Goal: Task Accomplishment & Management: Manage account settings

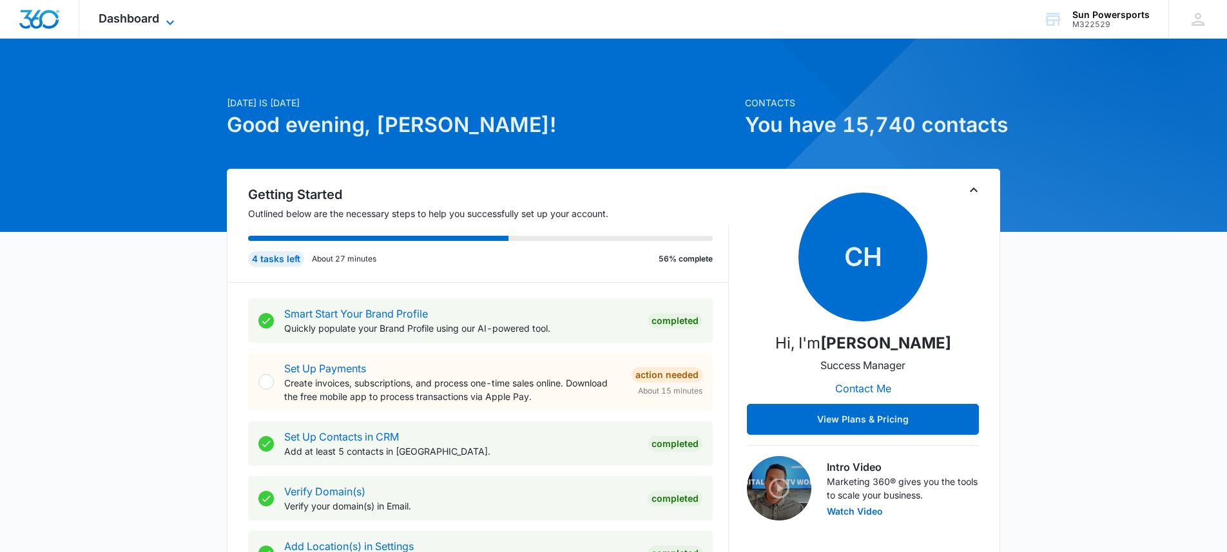
click at [117, 20] on span "Dashboard" at bounding box center [129, 19] width 61 height 14
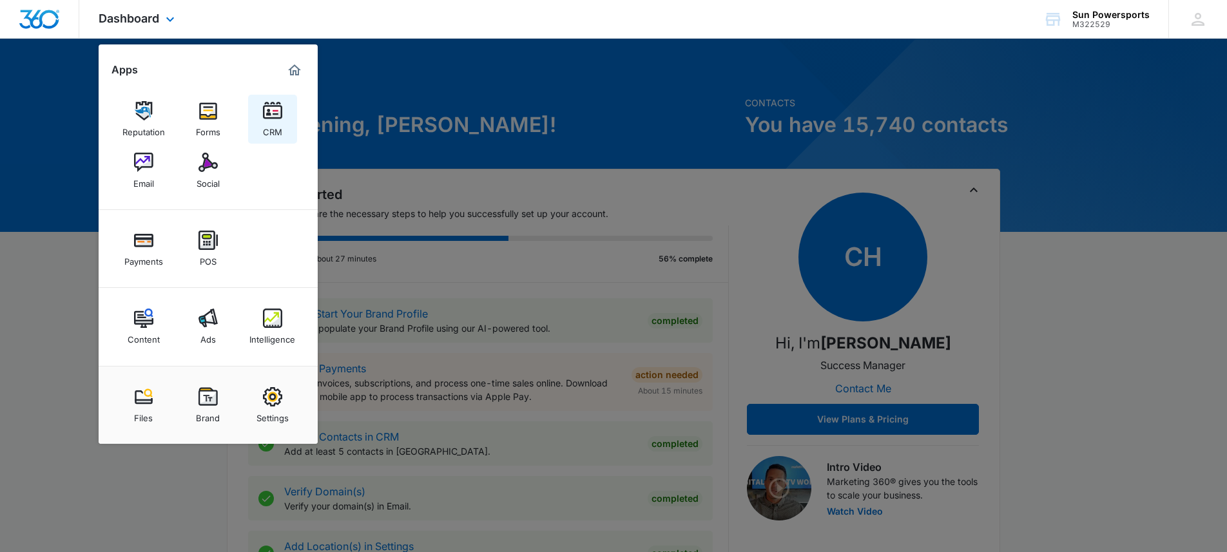
click at [258, 132] on link "CRM" at bounding box center [272, 119] width 49 height 49
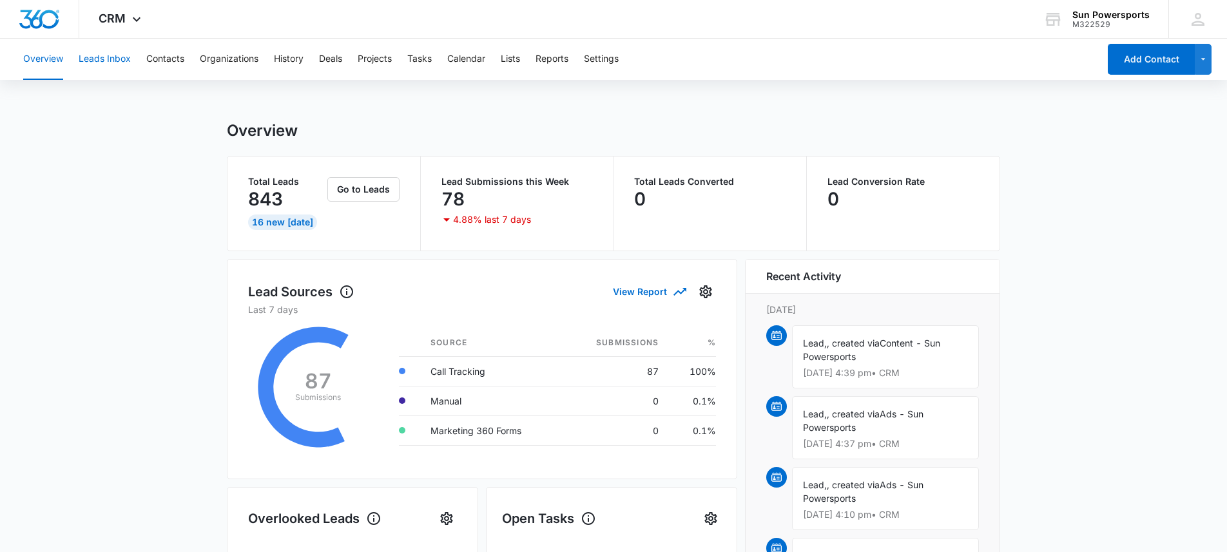
click at [93, 59] on button "Leads Inbox" at bounding box center [105, 59] width 52 height 41
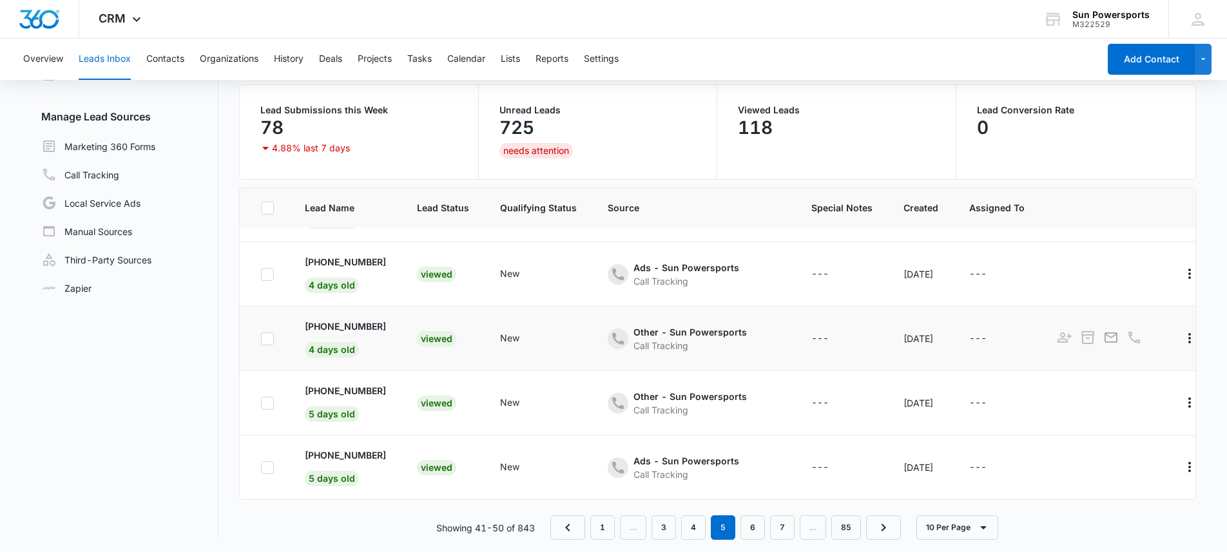
scroll to position [102, 0]
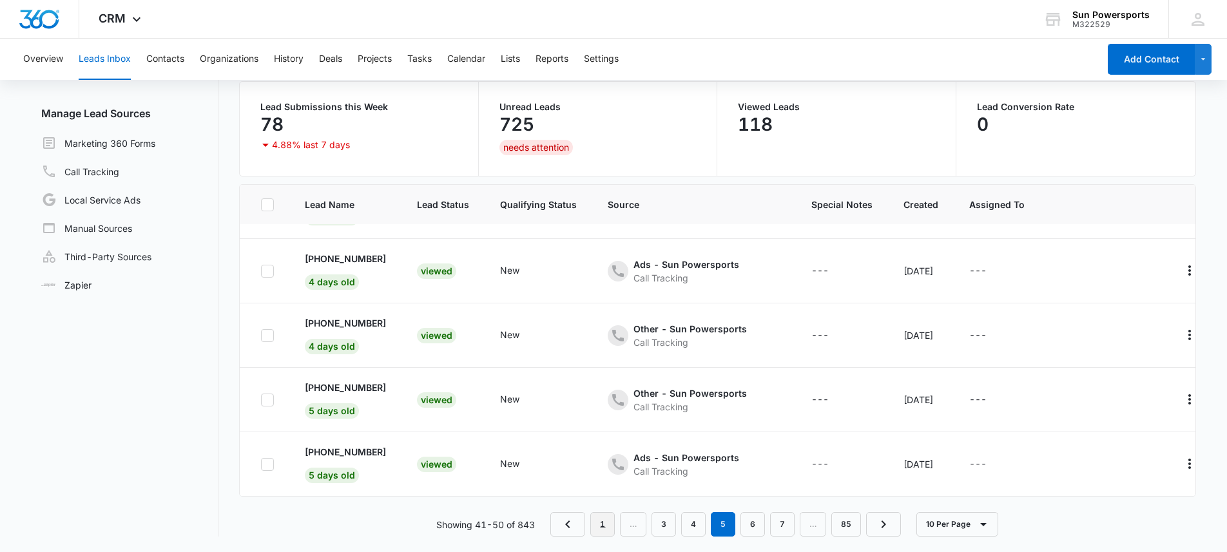
click at [599, 525] on link "1" at bounding box center [602, 524] width 24 height 24
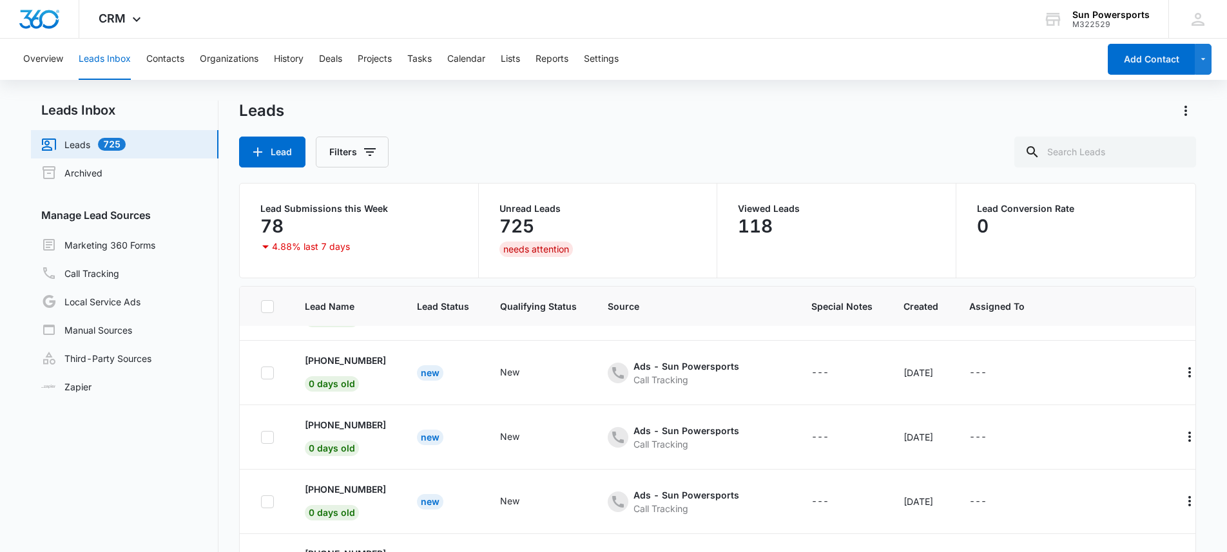
scroll to position [0, 0]
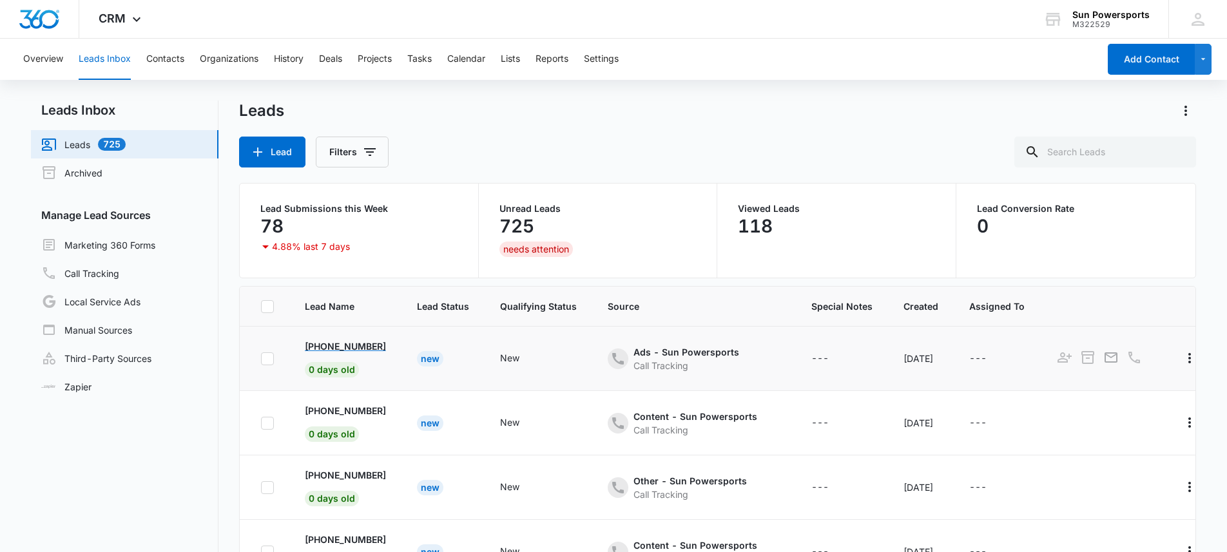
click at [360, 344] on p "[PHONE_NUMBER]" at bounding box center [345, 347] width 81 height 14
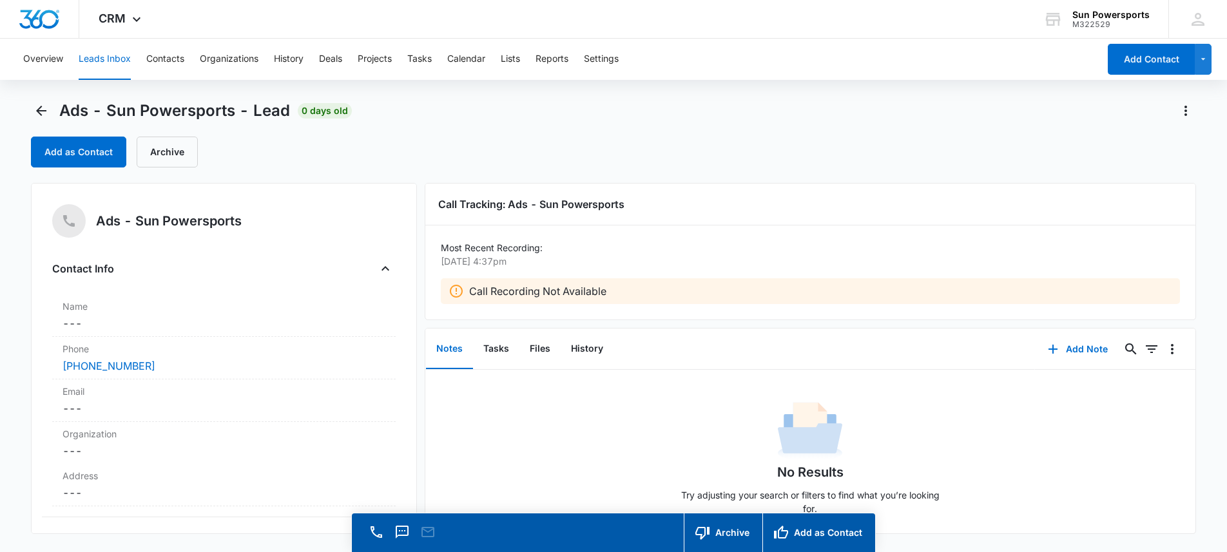
click at [53, 112] on div "Ads - Sun Powersports - Lead 0 days old" at bounding box center [191, 111] width 321 height 21
click at [46, 110] on icon "Back" at bounding box center [41, 110] width 15 height 15
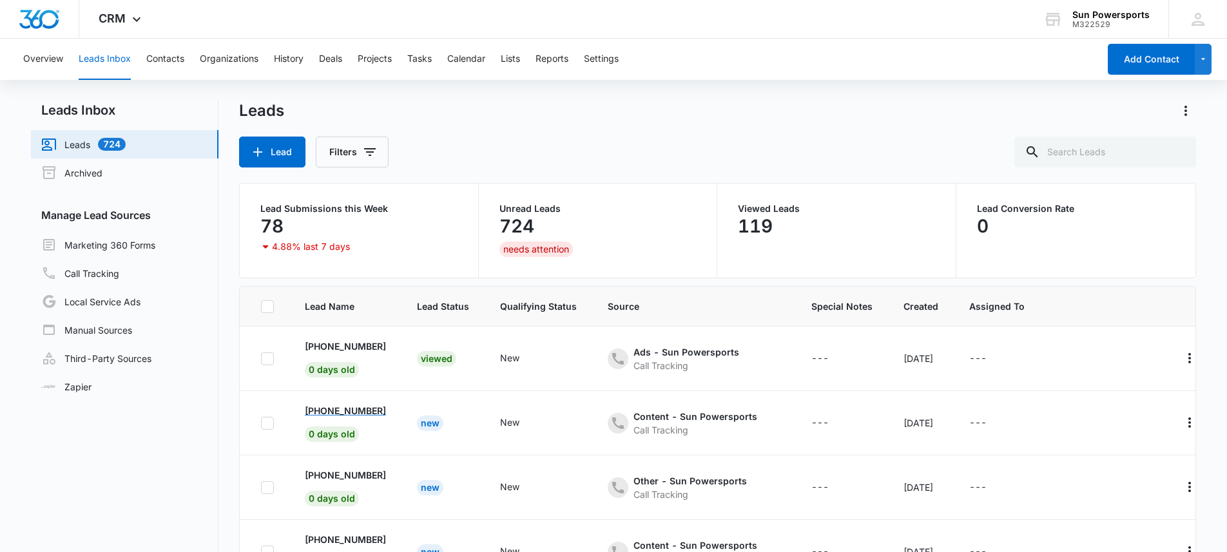
click at [329, 414] on p "[PHONE_NUMBER]" at bounding box center [345, 411] width 81 height 14
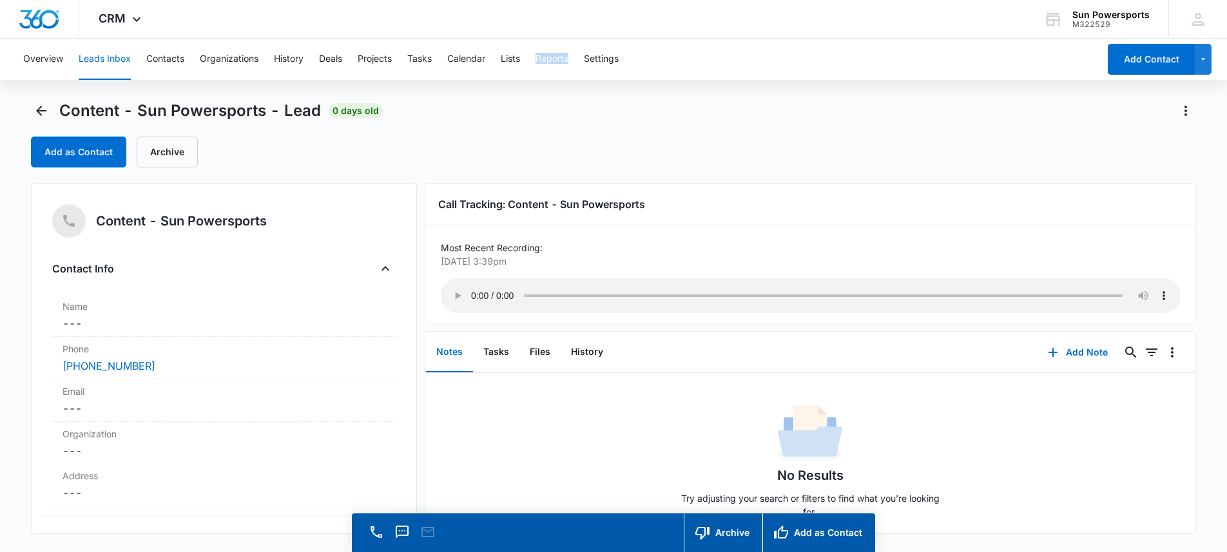
drag, startPoint x: 534, startPoint y: 43, endPoint x: 565, endPoint y: 72, distance: 42.9
click at [565, 72] on div "Overview Leads Inbox Contacts Organizations History Deals Projects Tasks Calend…" at bounding box center [557, 59] width 1084 height 41
click at [562, 77] on button "Reports" at bounding box center [552, 59] width 33 height 41
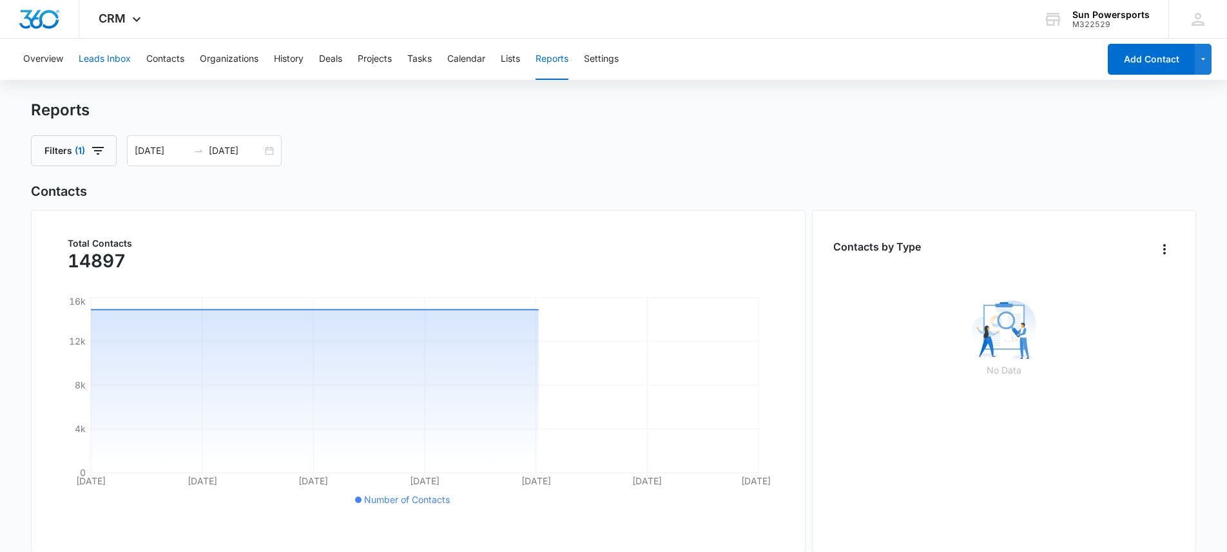
click at [102, 52] on button "Leads Inbox" at bounding box center [105, 59] width 52 height 41
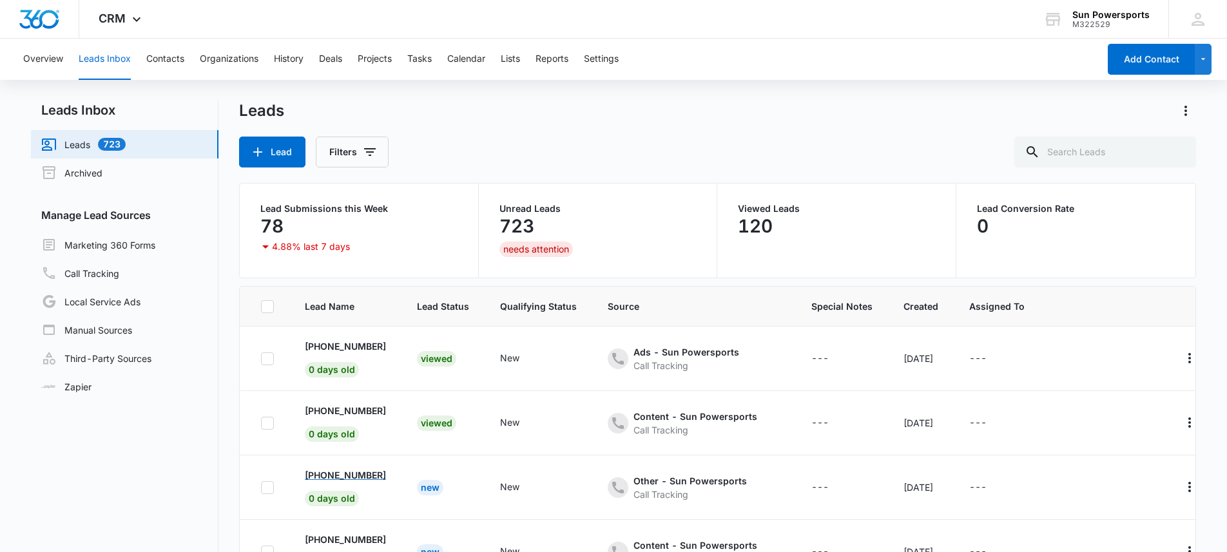
click at [370, 472] on p "[PHONE_NUMBER]" at bounding box center [345, 476] width 81 height 14
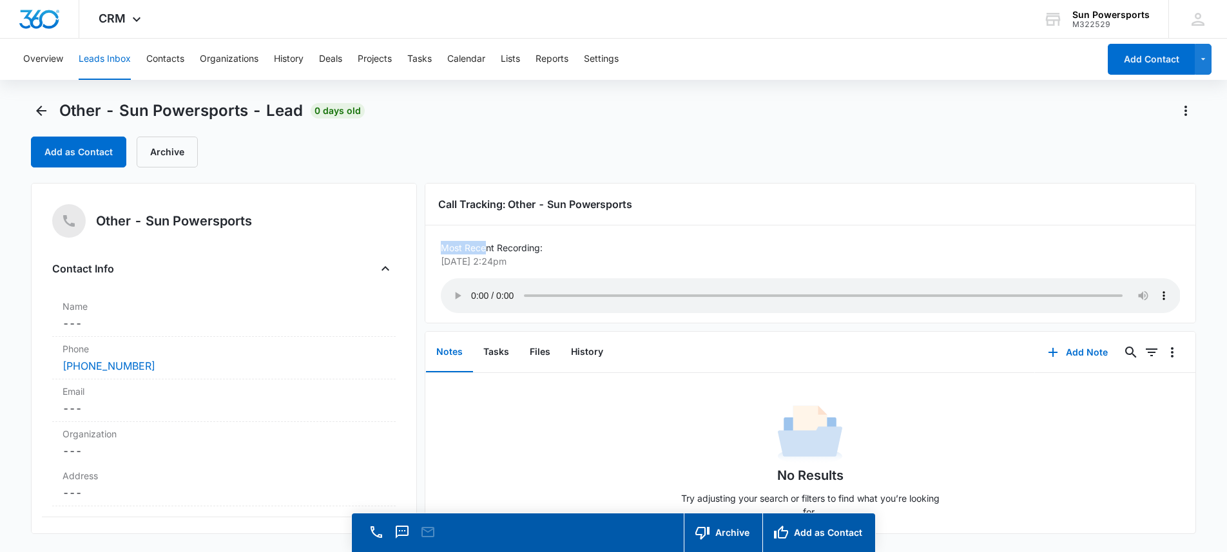
drag, startPoint x: 442, startPoint y: 248, endPoint x: 487, endPoint y: 246, distance: 45.2
click at [487, 246] on p "Most Recent Recording:" at bounding box center [811, 248] width 740 height 14
click at [37, 106] on icon "Back" at bounding box center [41, 110] width 15 height 15
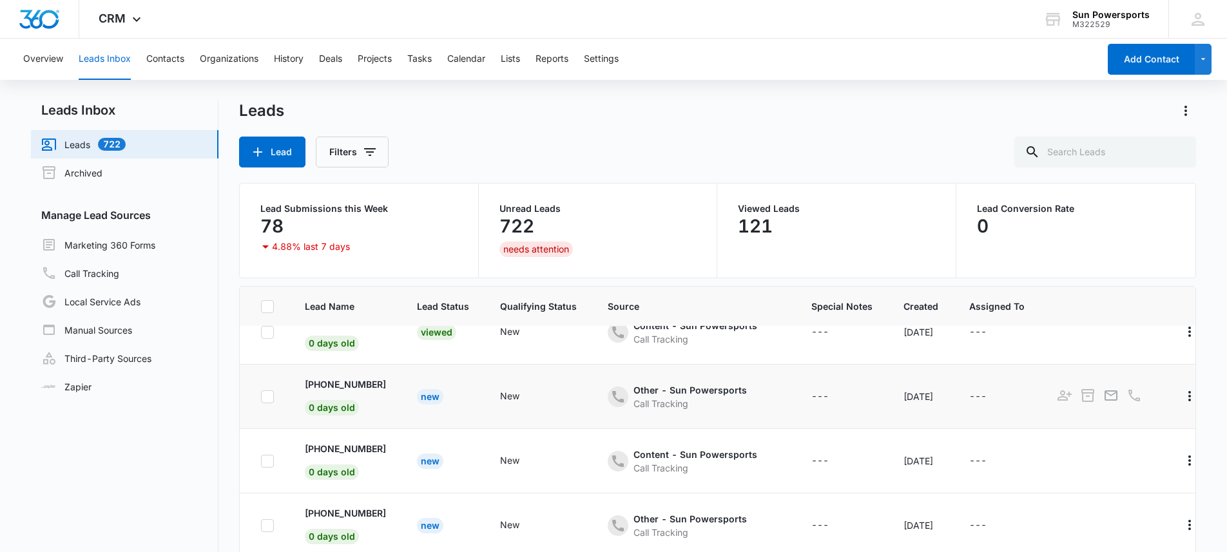
scroll to position [102, 0]
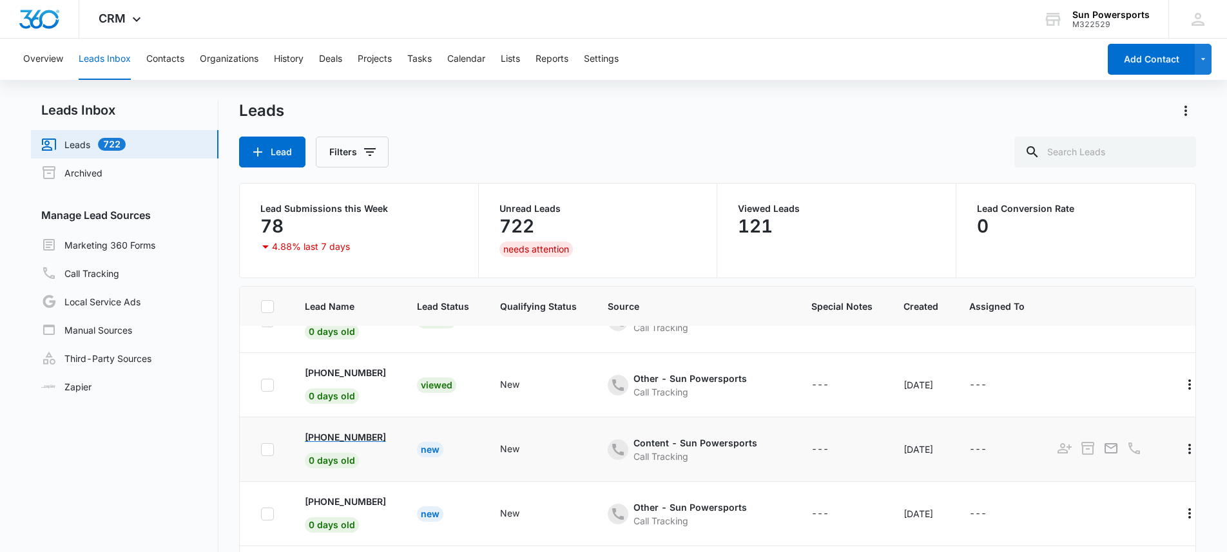
click at [380, 440] on p "[PHONE_NUMBER]" at bounding box center [345, 438] width 81 height 14
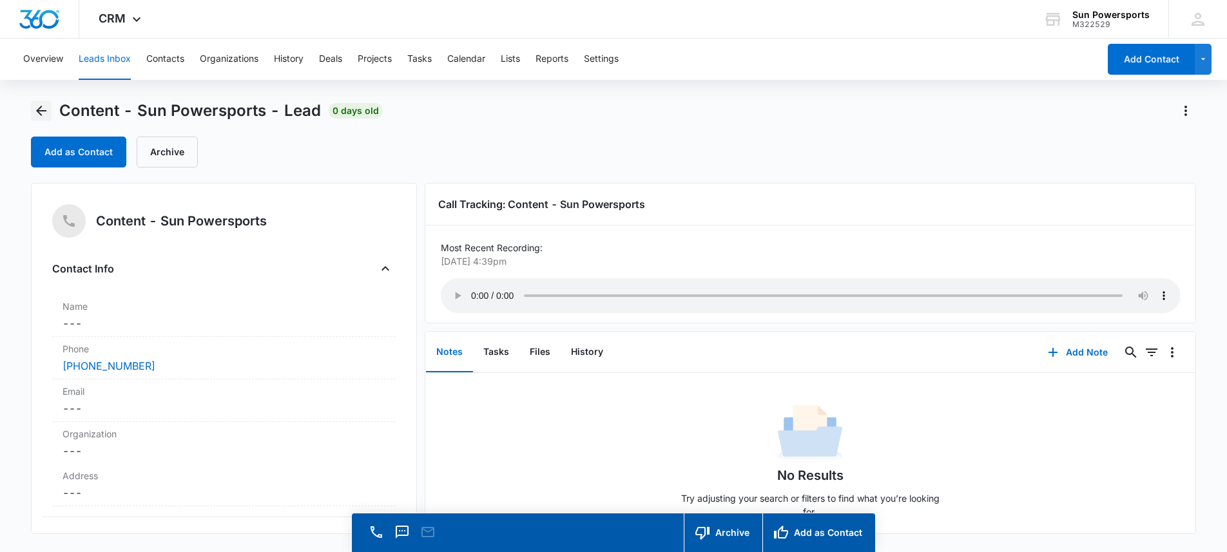
click at [38, 106] on icon "Back" at bounding box center [41, 110] width 15 height 15
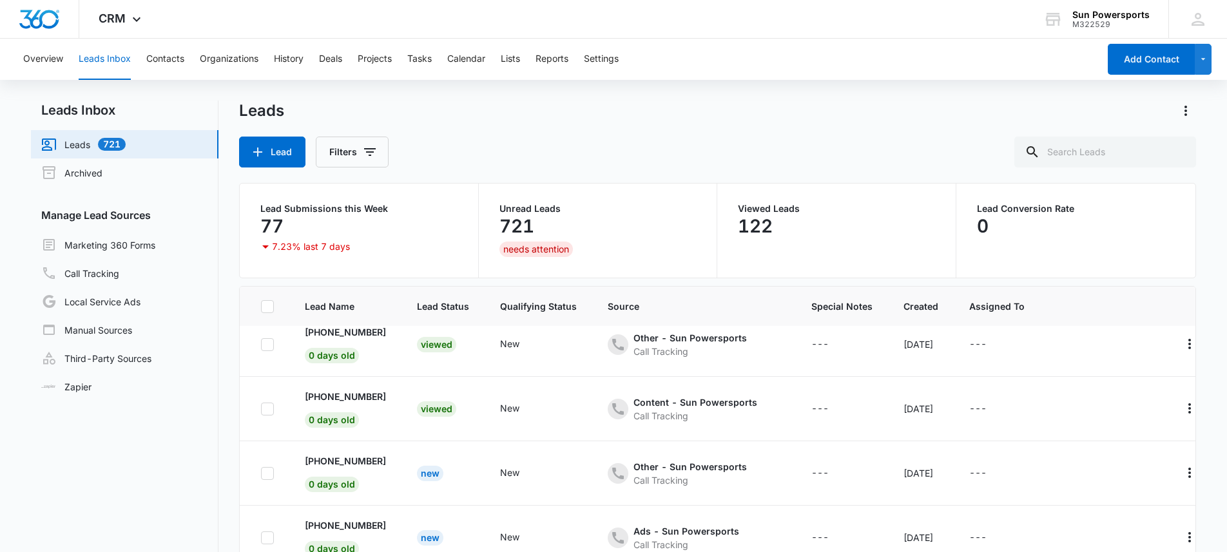
scroll to position [144, 0]
click at [339, 463] on p "[PHONE_NUMBER]" at bounding box center [345, 461] width 81 height 14
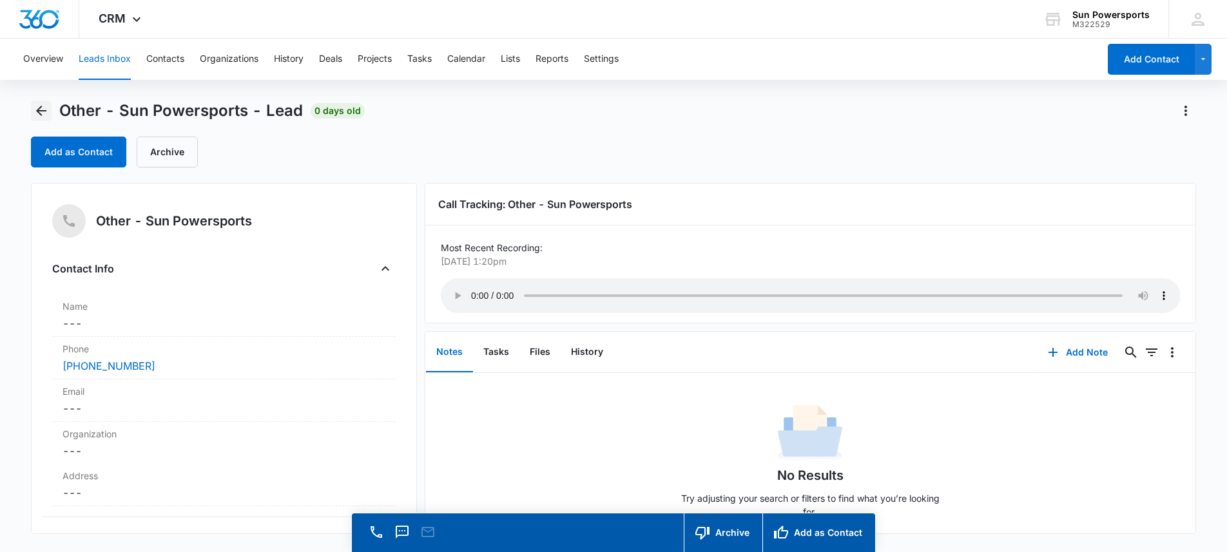
click at [38, 107] on icon "Back" at bounding box center [41, 110] width 15 height 15
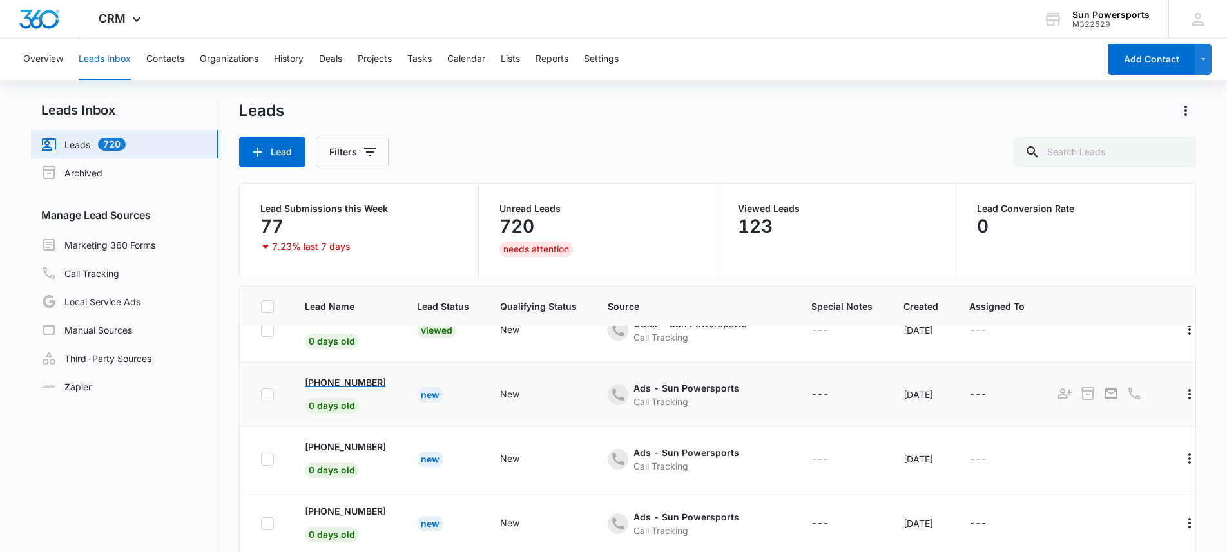
scroll to position [291, 0]
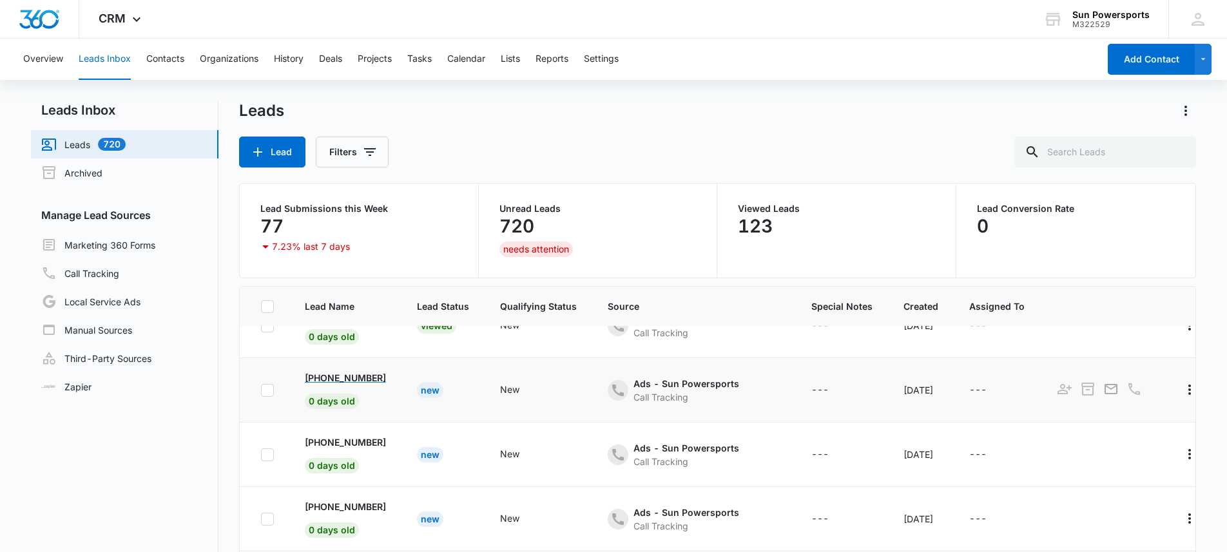
click at [333, 373] on p "[PHONE_NUMBER]" at bounding box center [345, 378] width 81 height 14
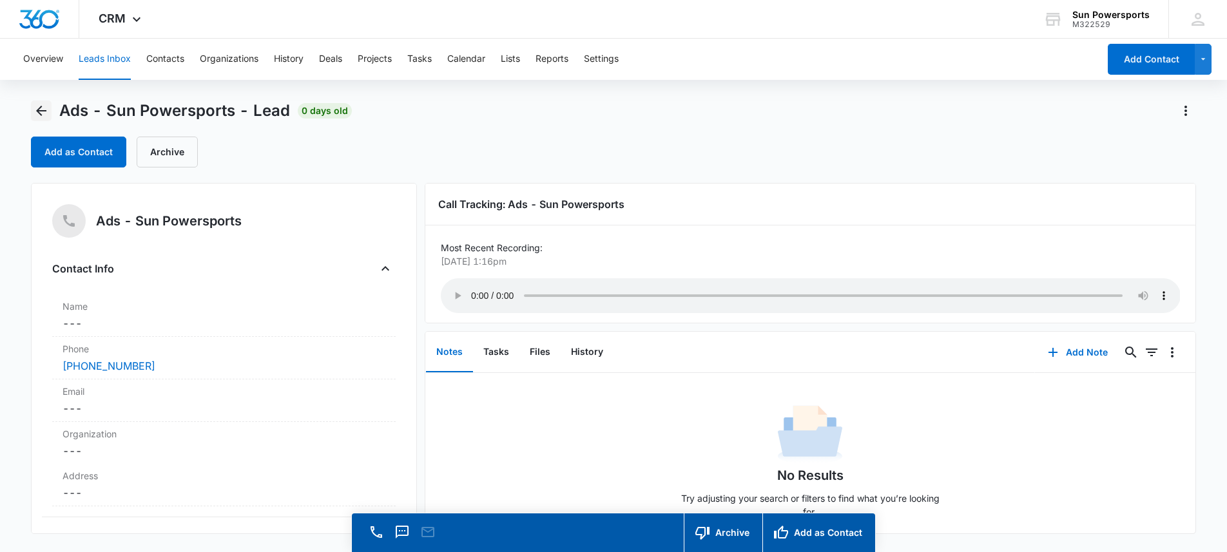
click at [47, 115] on icon "Back" at bounding box center [41, 110] width 15 height 15
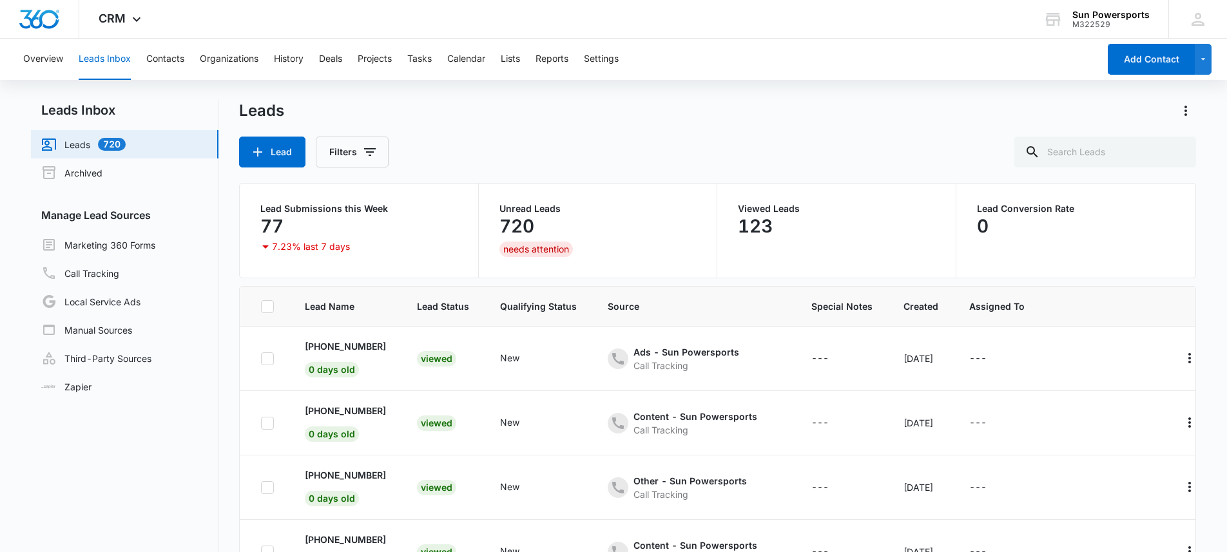
scroll to position [291, 0]
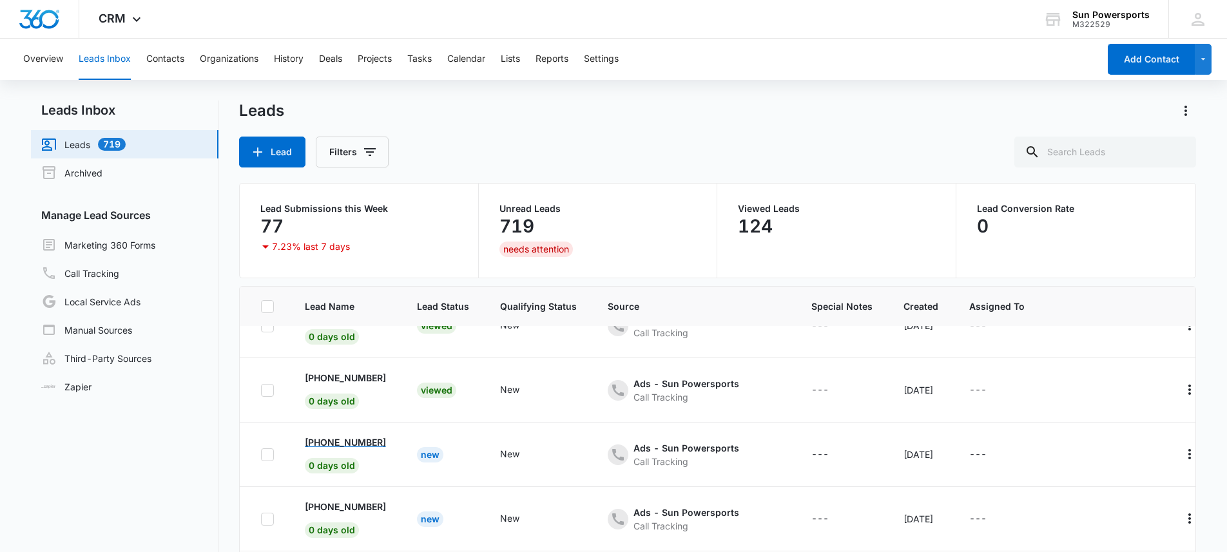
click at [338, 440] on p "[PHONE_NUMBER]" at bounding box center [345, 443] width 81 height 14
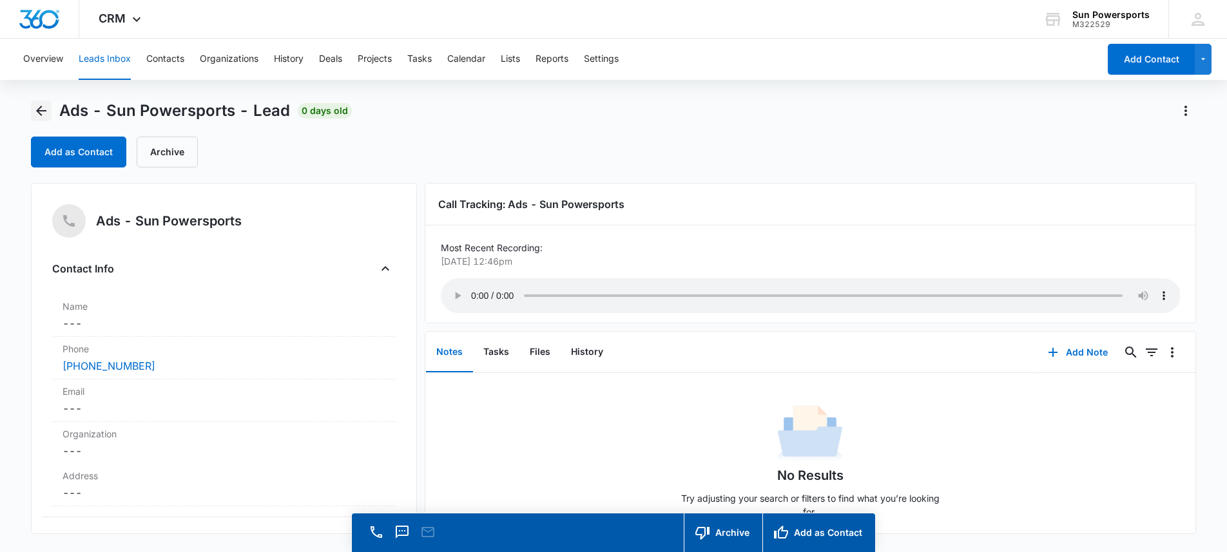
click at [41, 117] on icon "Back" at bounding box center [41, 110] width 15 height 15
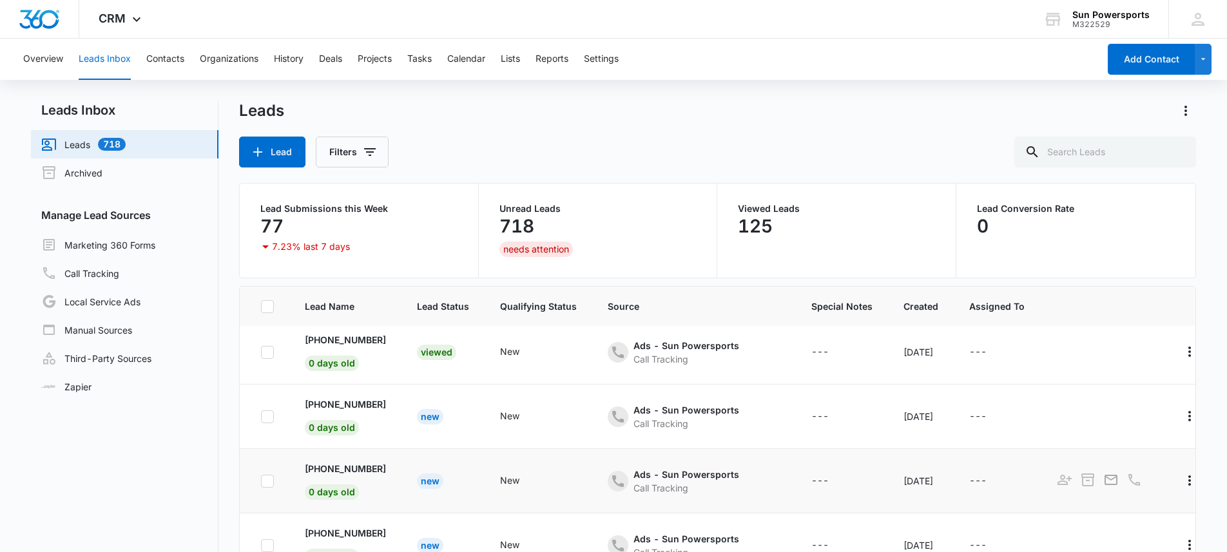
scroll to position [331, 0]
click at [344, 466] on p "[PHONE_NUMBER]" at bounding box center [345, 467] width 81 height 14
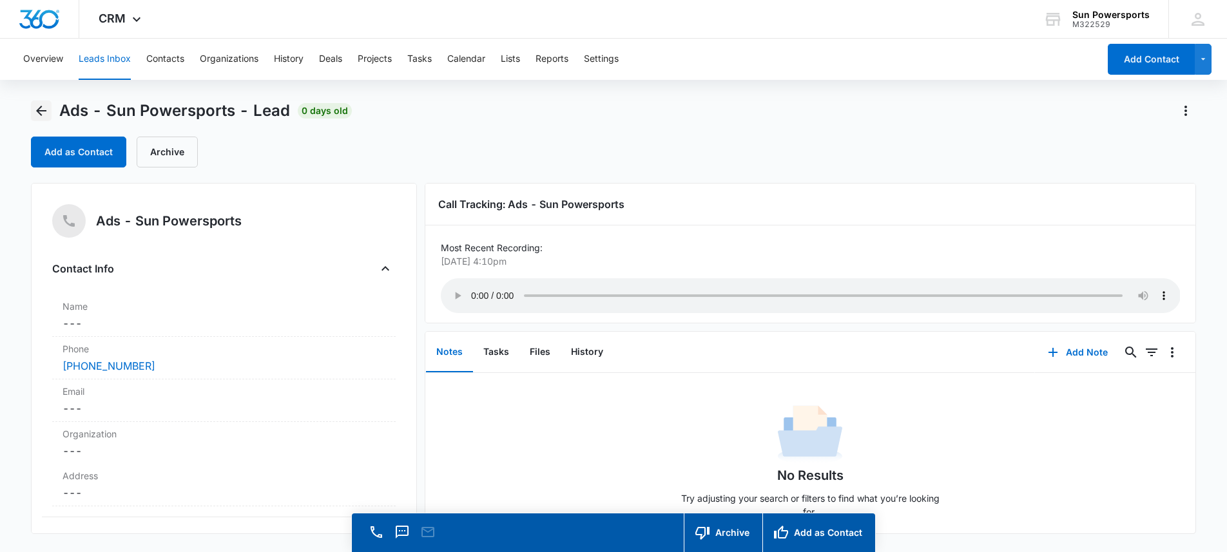
click at [40, 112] on icon "Back" at bounding box center [41, 110] width 15 height 15
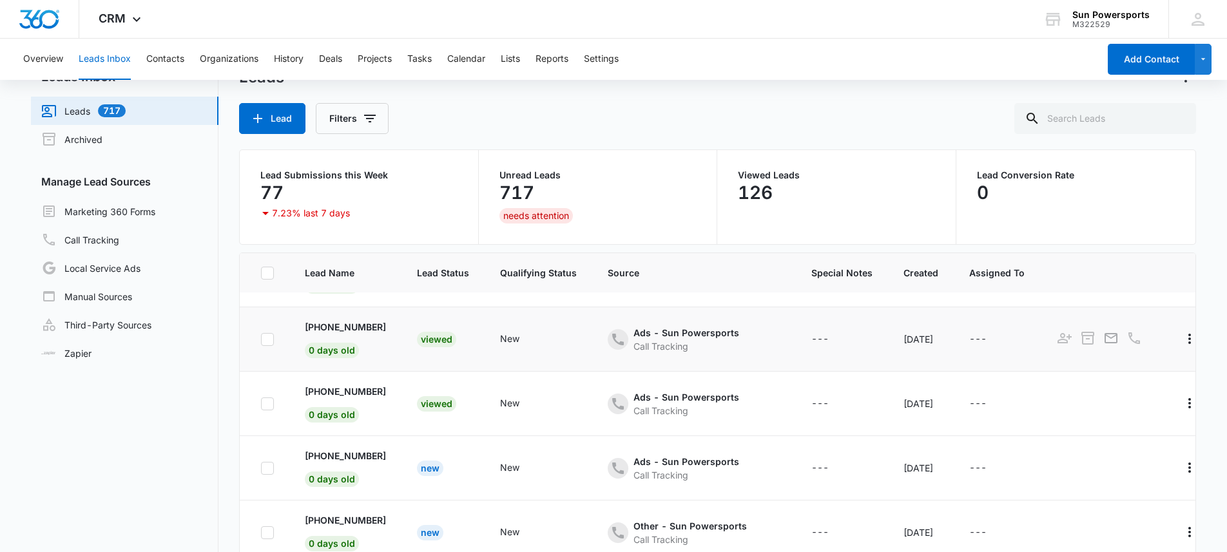
scroll to position [35, 0]
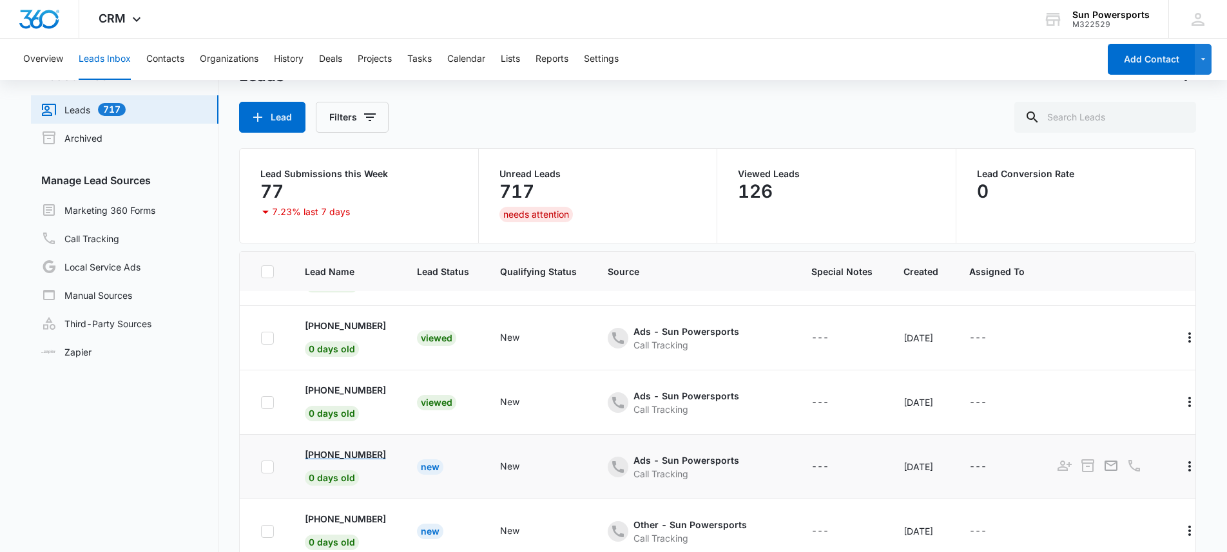
click at [331, 449] on p "[PHONE_NUMBER]" at bounding box center [345, 455] width 81 height 14
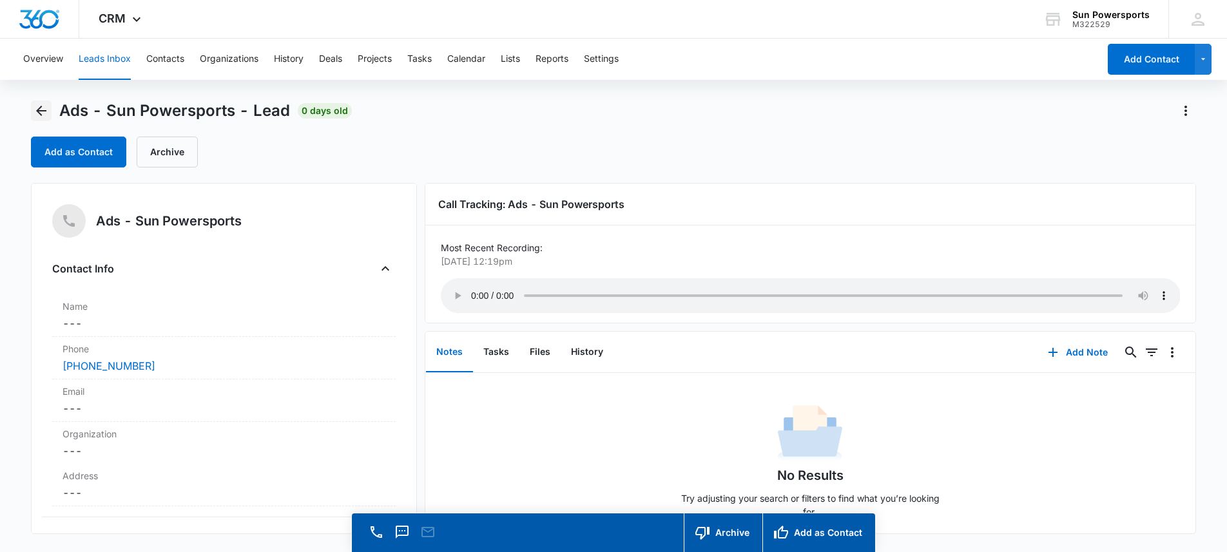
click at [50, 114] on button "Back" at bounding box center [41, 111] width 21 height 21
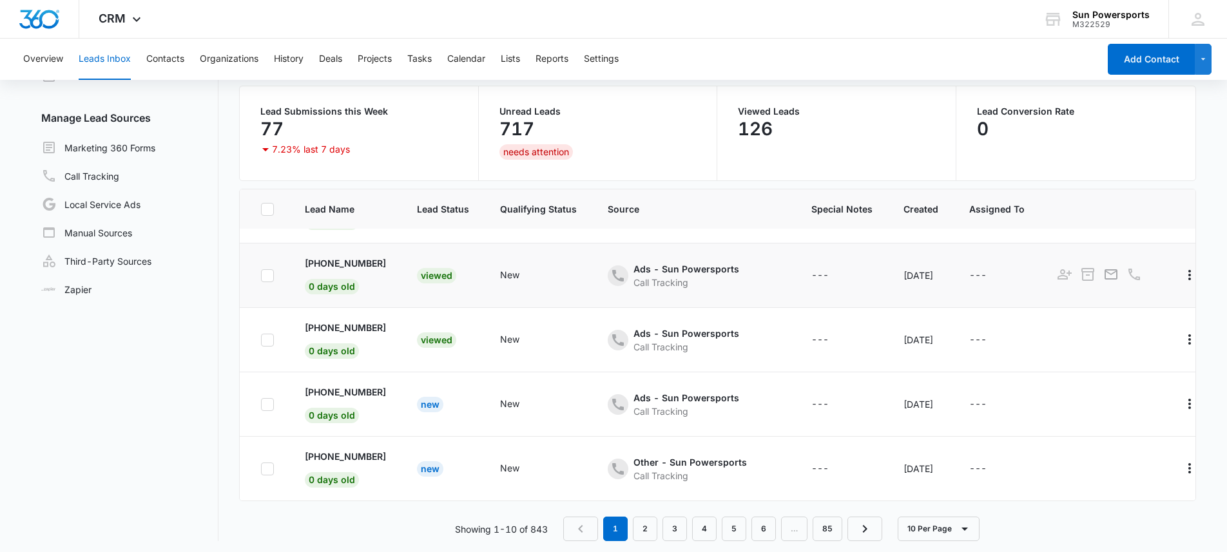
scroll to position [102, 0]
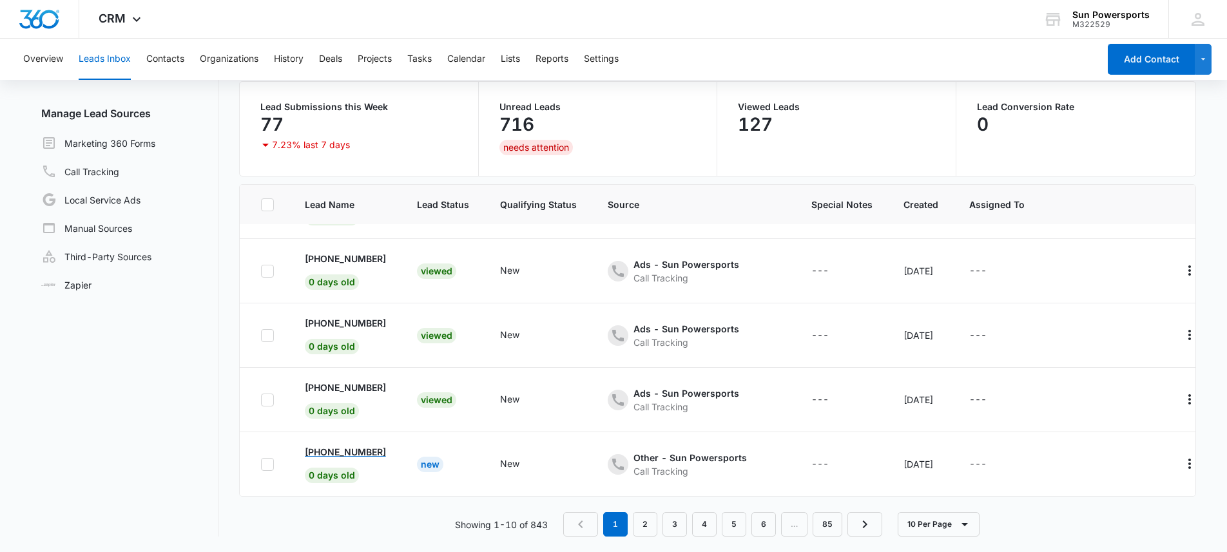
click at [355, 446] on p "[PHONE_NUMBER]" at bounding box center [345, 452] width 81 height 14
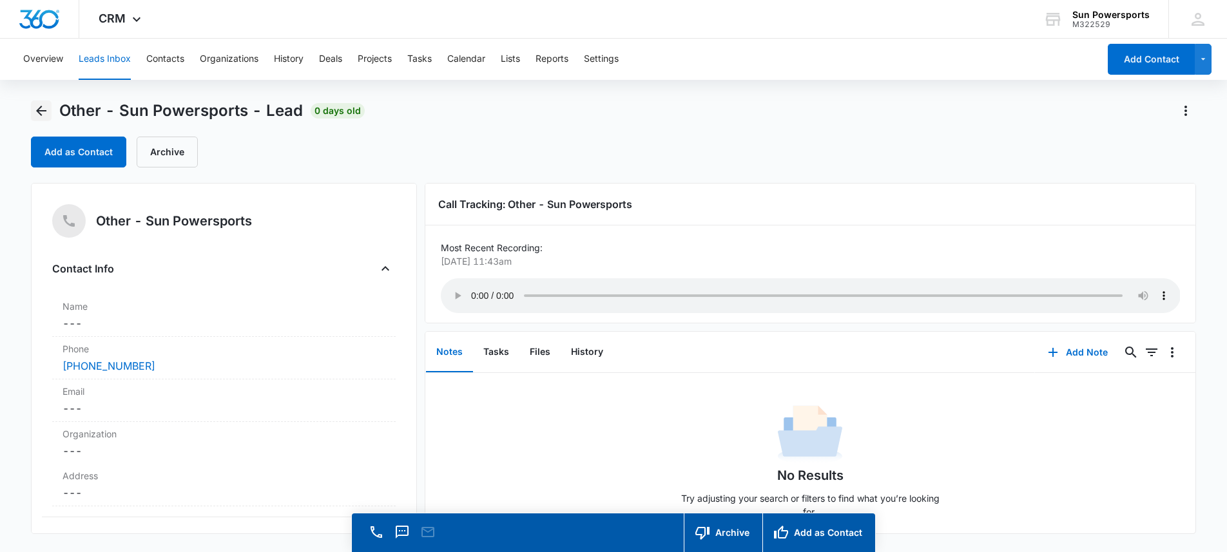
click at [41, 113] on icon "Back" at bounding box center [41, 111] width 10 height 10
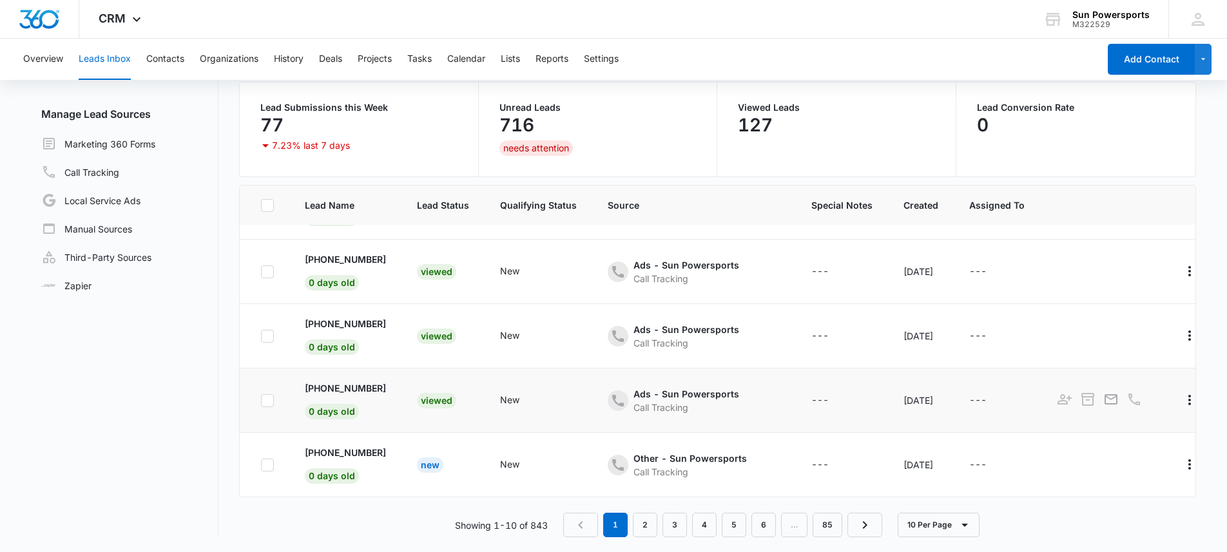
scroll to position [102, 0]
click at [643, 520] on link "2" at bounding box center [645, 524] width 24 height 24
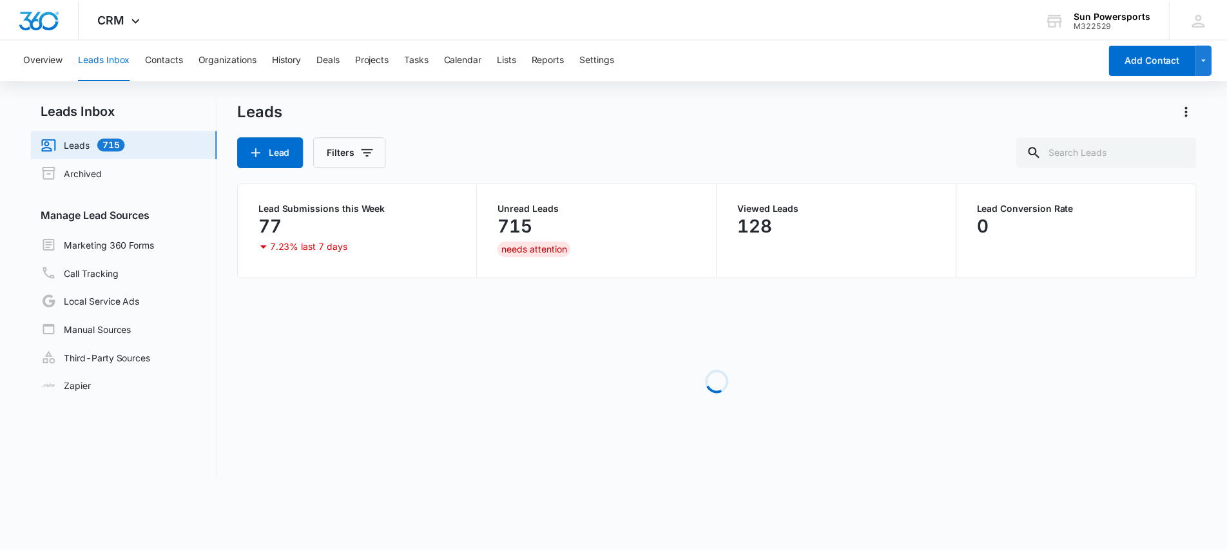
scroll to position [0, 0]
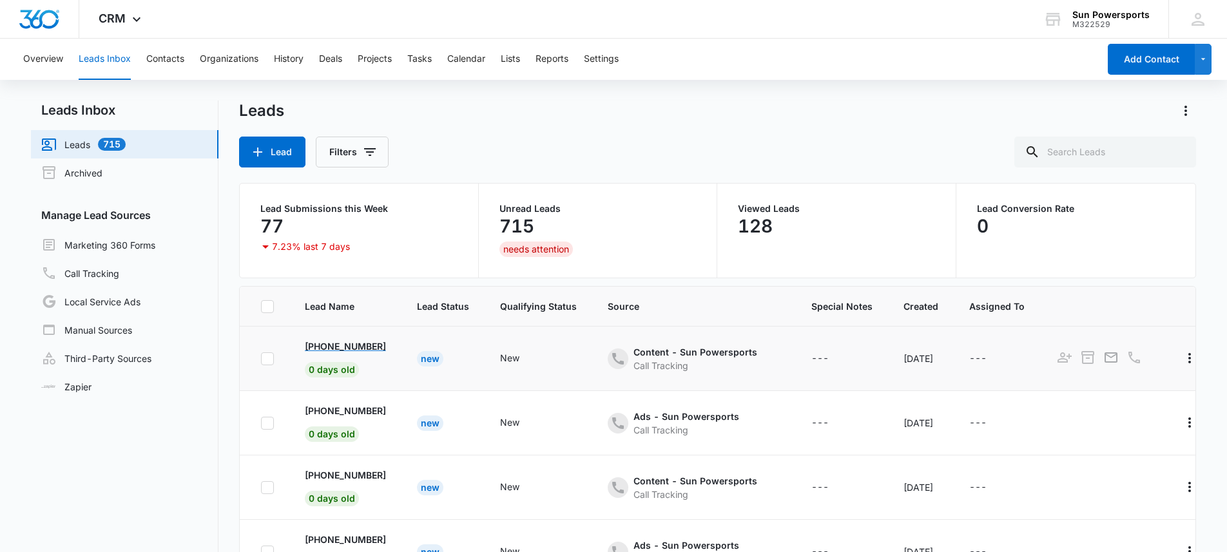
click at [378, 346] on p "[PHONE_NUMBER]" at bounding box center [345, 347] width 81 height 14
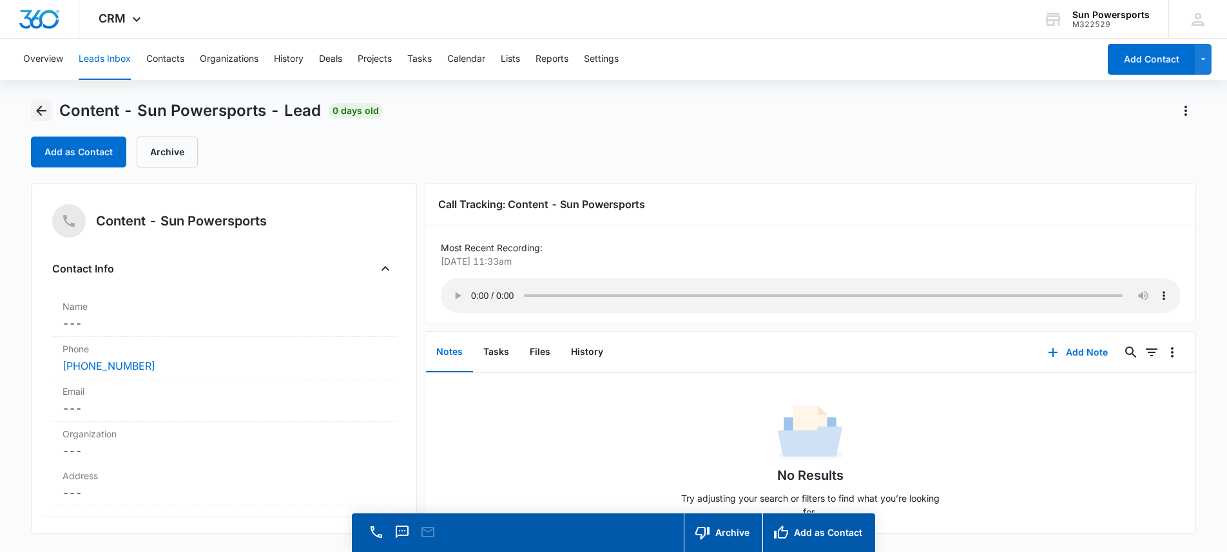
click at [38, 111] on icon "Back" at bounding box center [41, 111] width 10 height 10
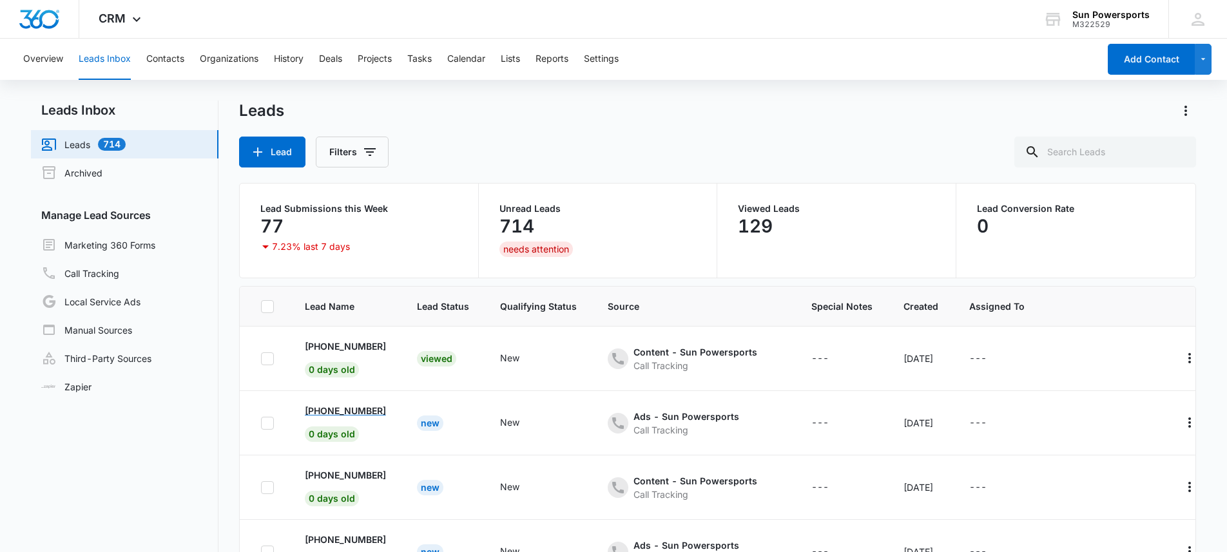
click at [358, 412] on p "[PHONE_NUMBER]" at bounding box center [345, 411] width 81 height 14
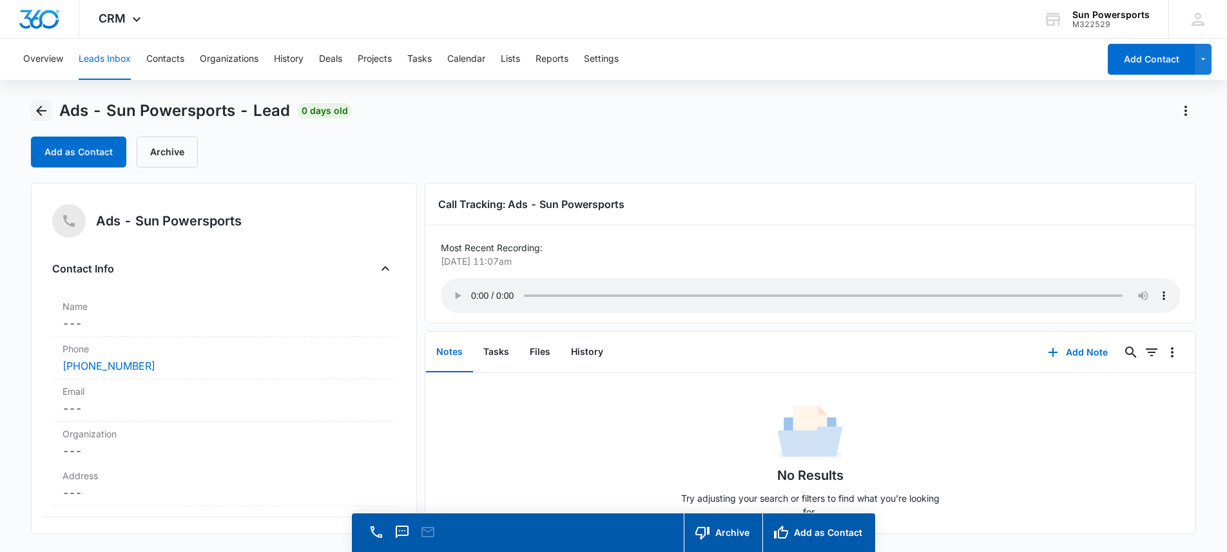
click at [46, 112] on icon "Back" at bounding box center [41, 110] width 15 height 15
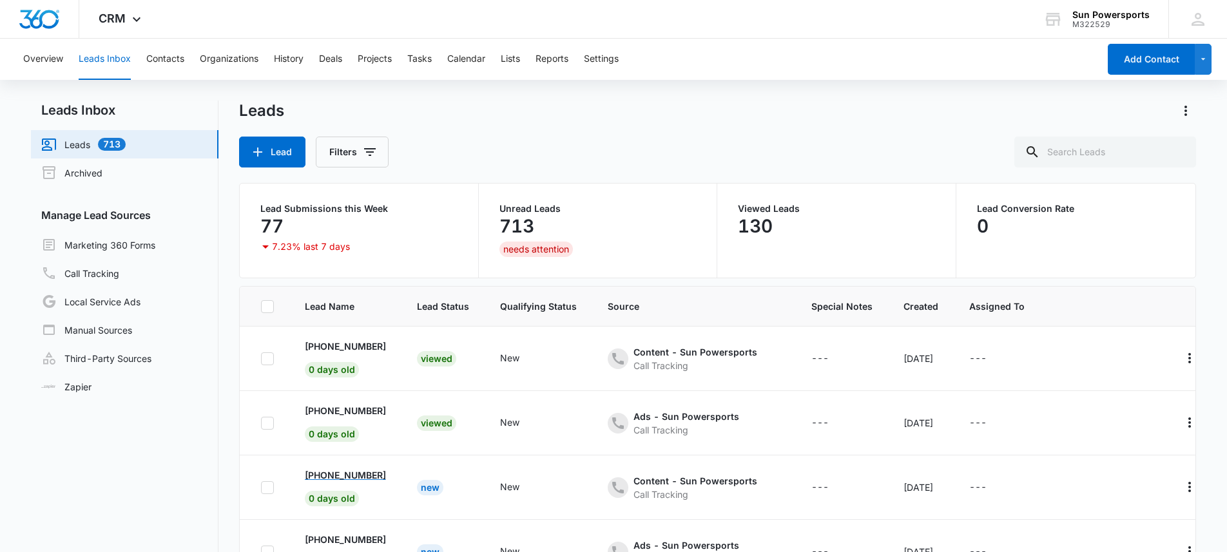
click at [384, 476] on p "[PHONE_NUMBER]" at bounding box center [345, 476] width 81 height 14
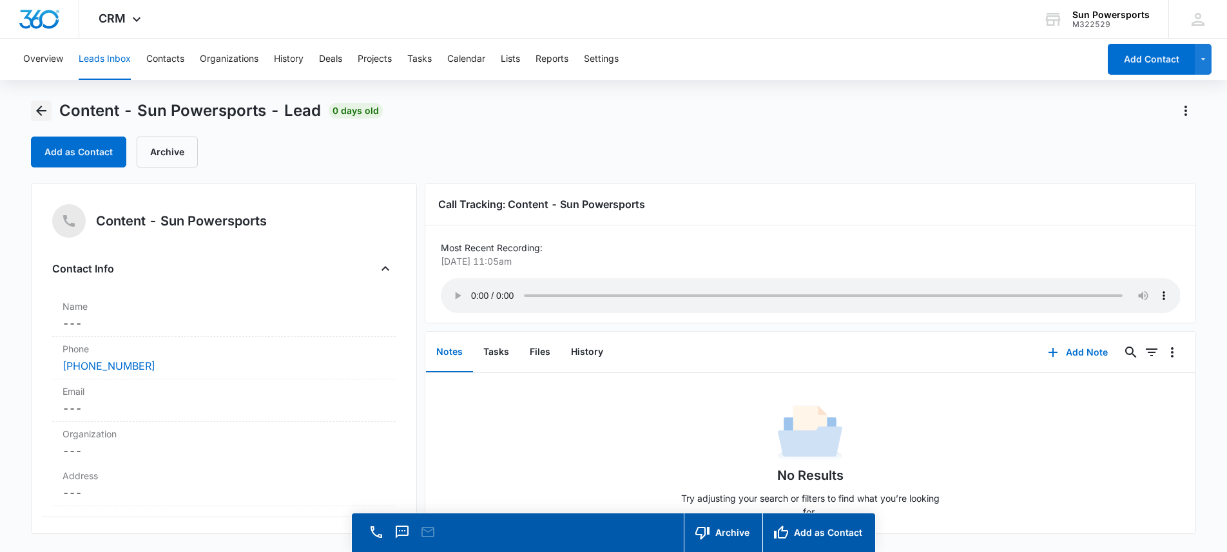
click at [50, 107] on button "Back" at bounding box center [41, 111] width 21 height 21
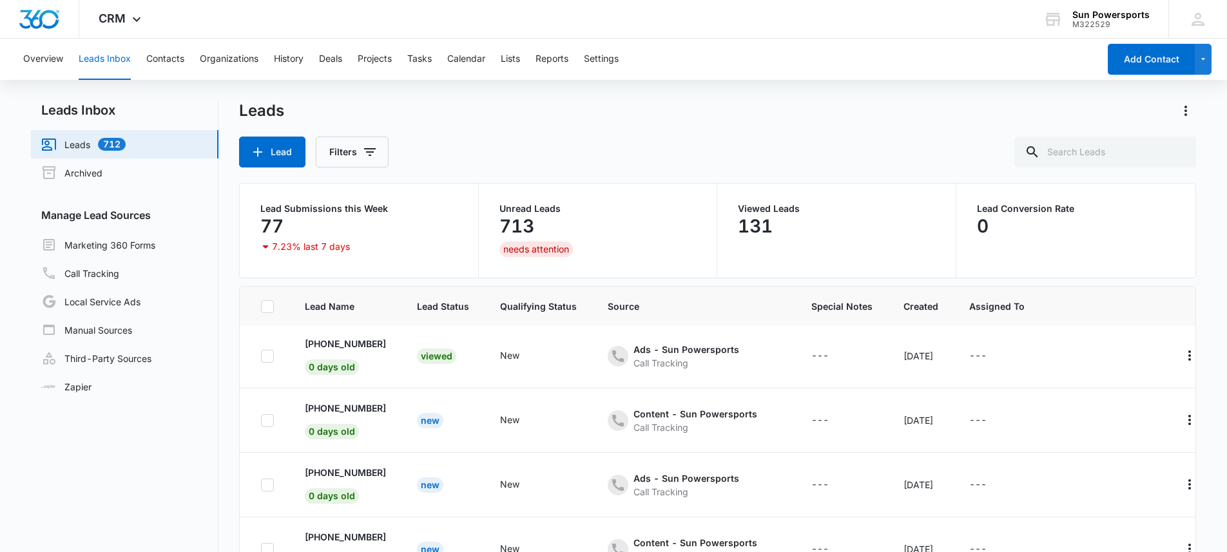
scroll to position [71, 0]
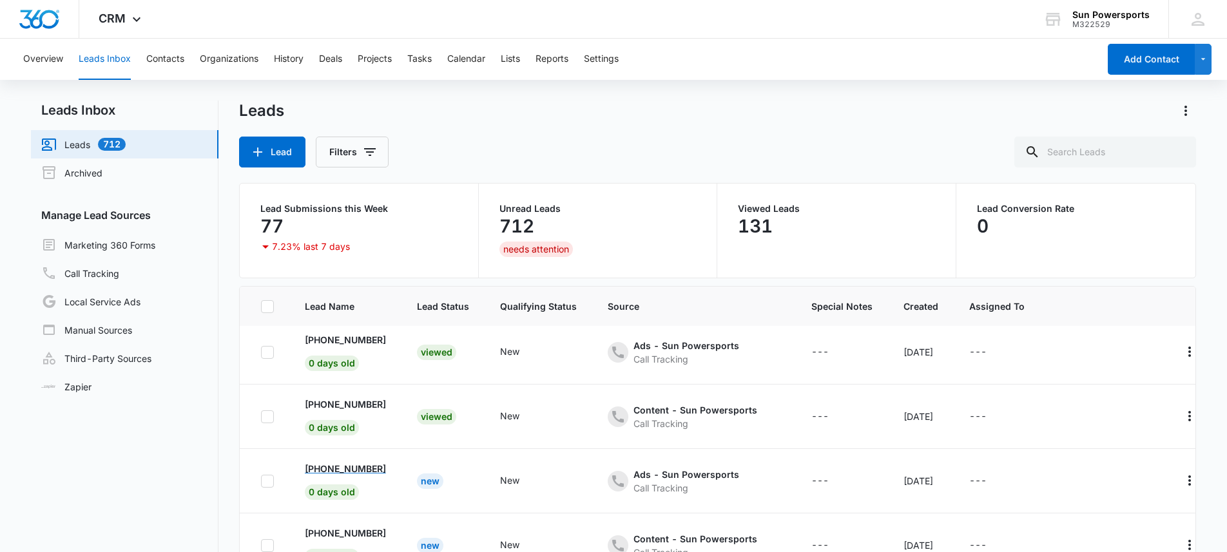
click at [320, 464] on p "[PHONE_NUMBER]" at bounding box center [345, 469] width 81 height 14
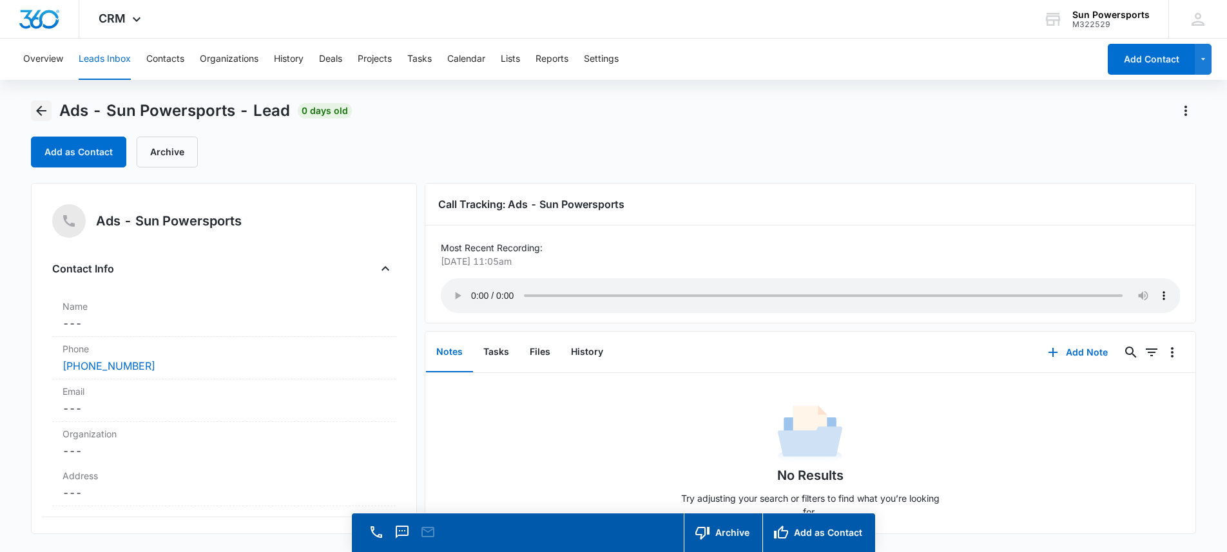
click at [50, 104] on button "Back" at bounding box center [41, 111] width 21 height 21
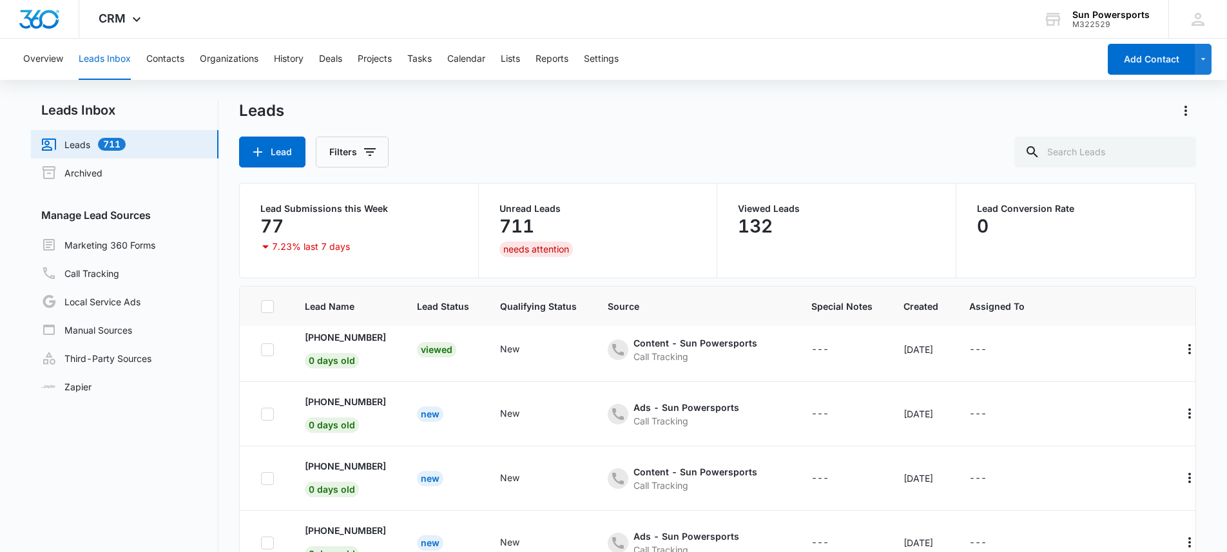
scroll to position [141, 0]
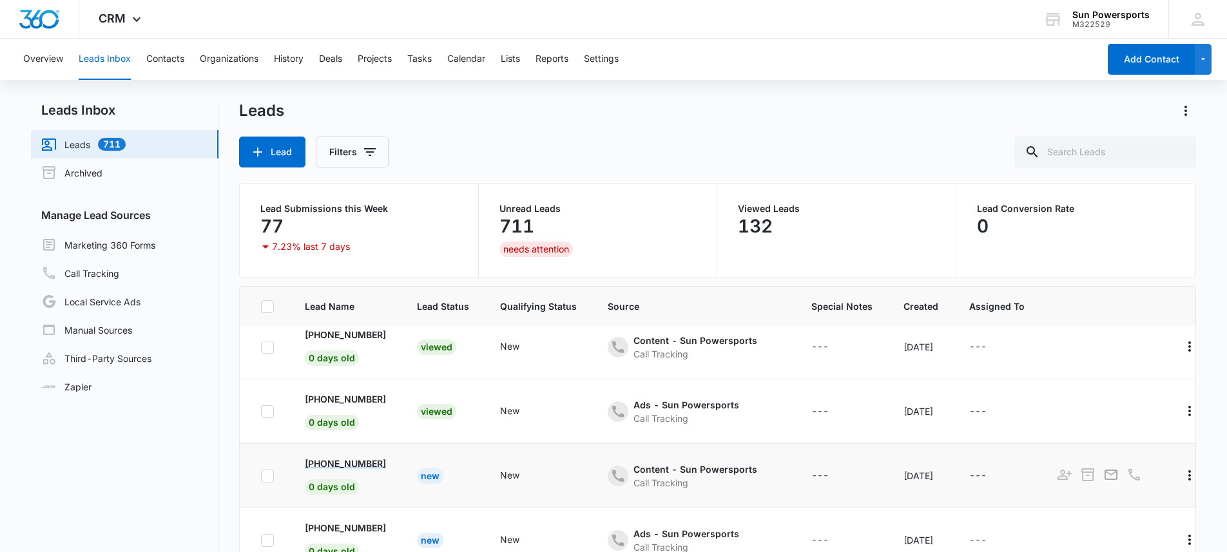
click at [323, 457] on p "[PHONE_NUMBER]" at bounding box center [345, 464] width 81 height 14
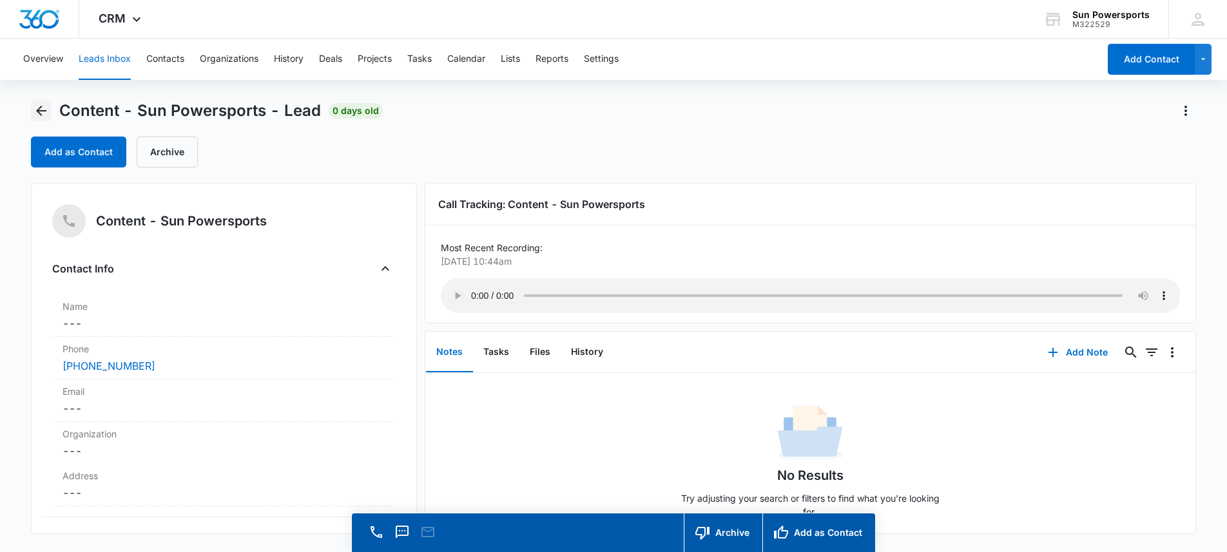
click at [48, 108] on icon "Back" at bounding box center [41, 110] width 15 height 15
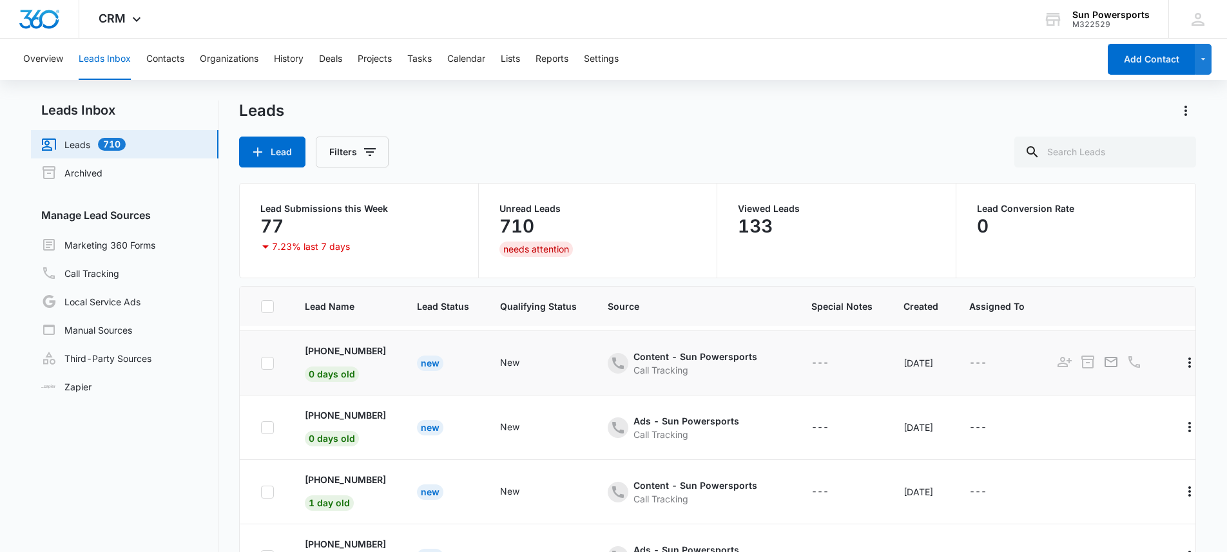
scroll to position [255, 0]
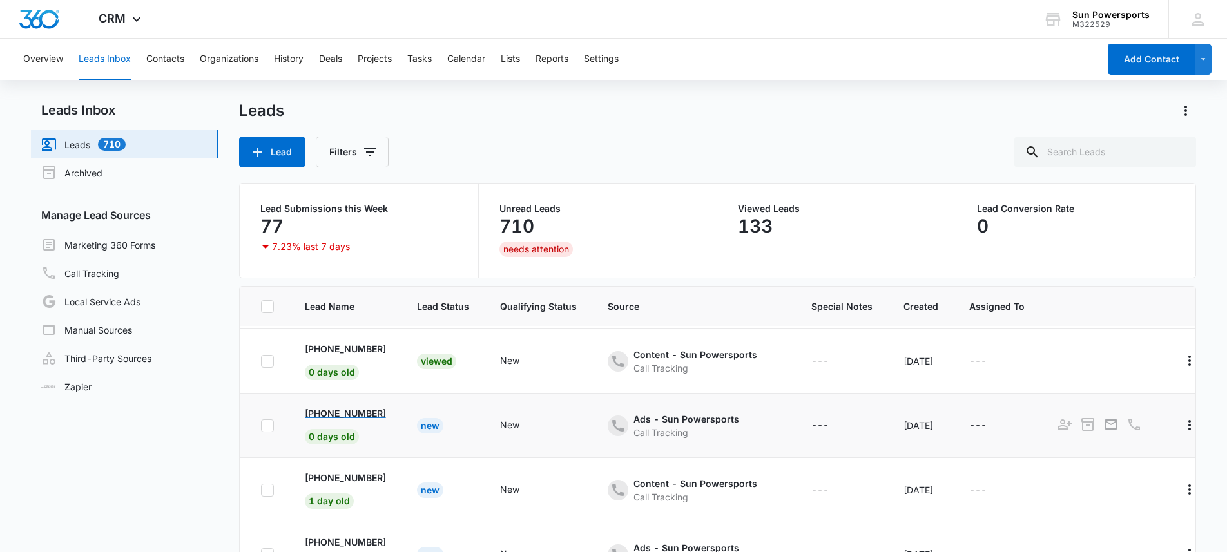
click at [385, 409] on p "[PHONE_NUMBER]" at bounding box center [345, 414] width 81 height 14
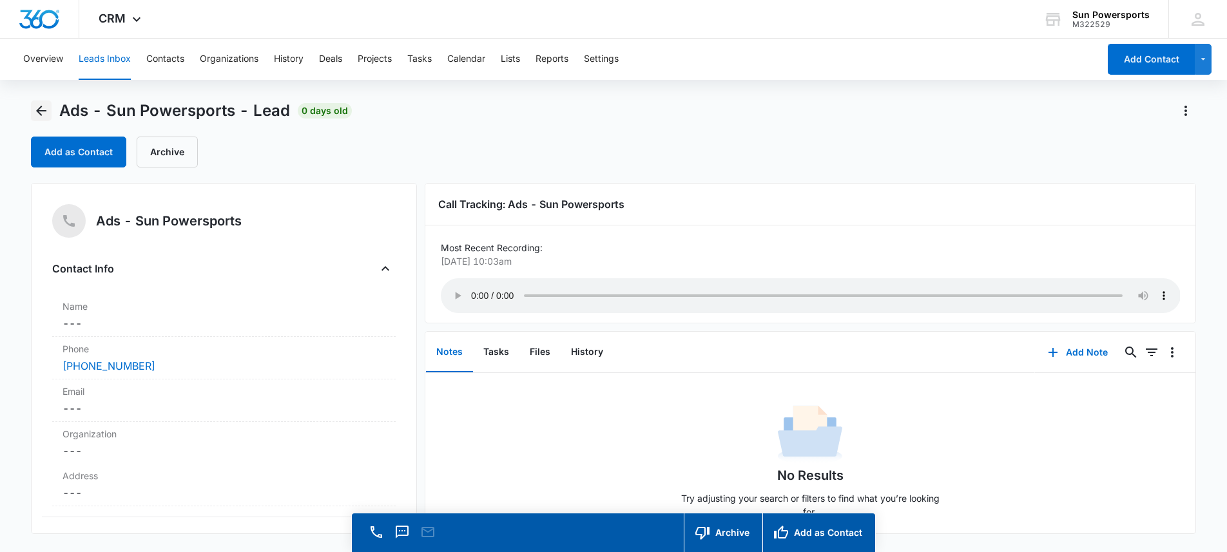
click at [41, 107] on icon "Back" at bounding box center [41, 110] width 15 height 15
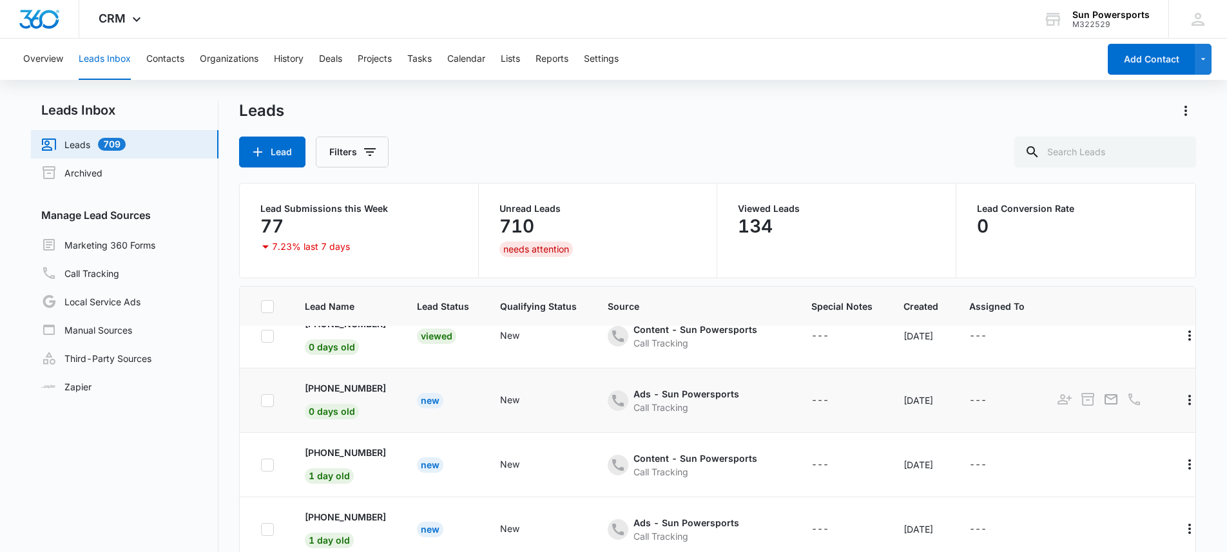
scroll to position [282, 0]
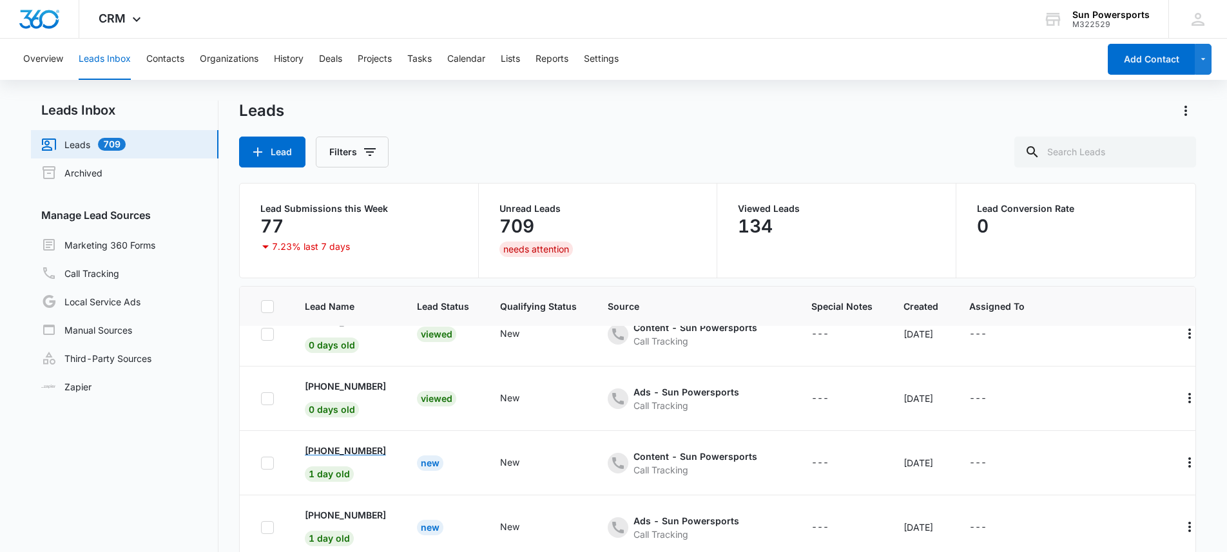
click at [386, 447] on p "[PHONE_NUMBER]" at bounding box center [345, 451] width 81 height 14
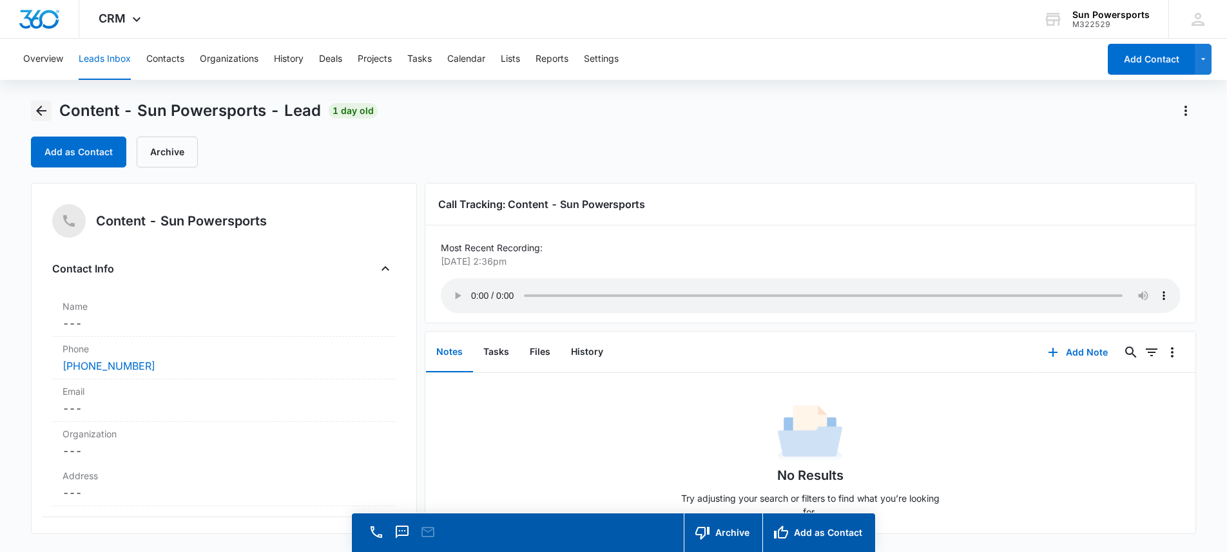
click at [34, 108] on icon "Back" at bounding box center [41, 110] width 15 height 15
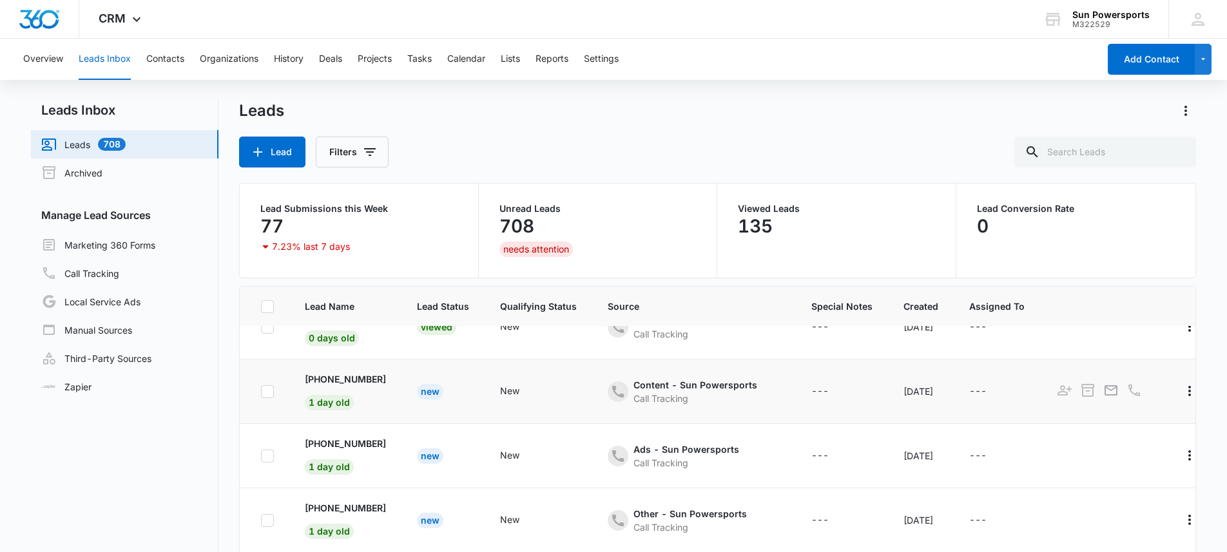
scroll to position [358, 0]
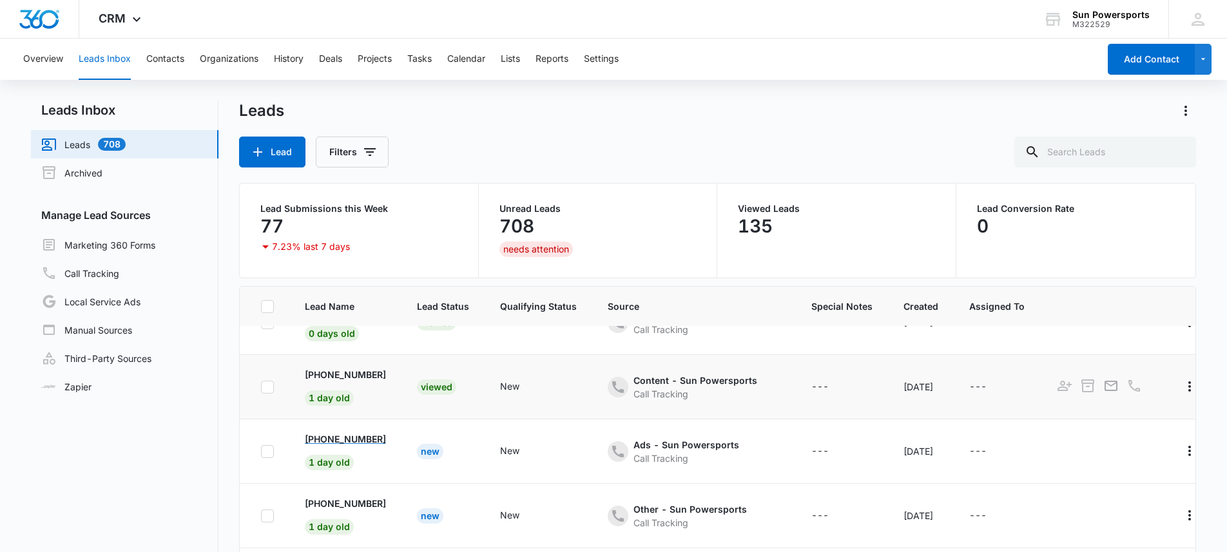
click at [362, 438] on p "[PHONE_NUMBER]" at bounding box center [345, 440] width 81 height 14
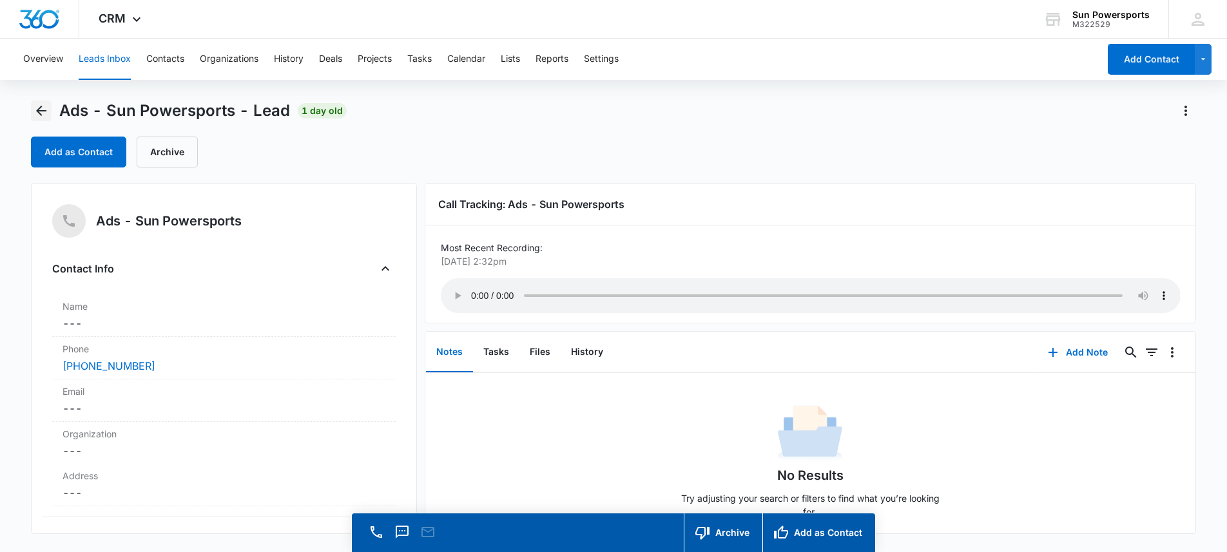
click at [31, 108] on button "Back" at bounding box center [41, 111] width 21 height 21
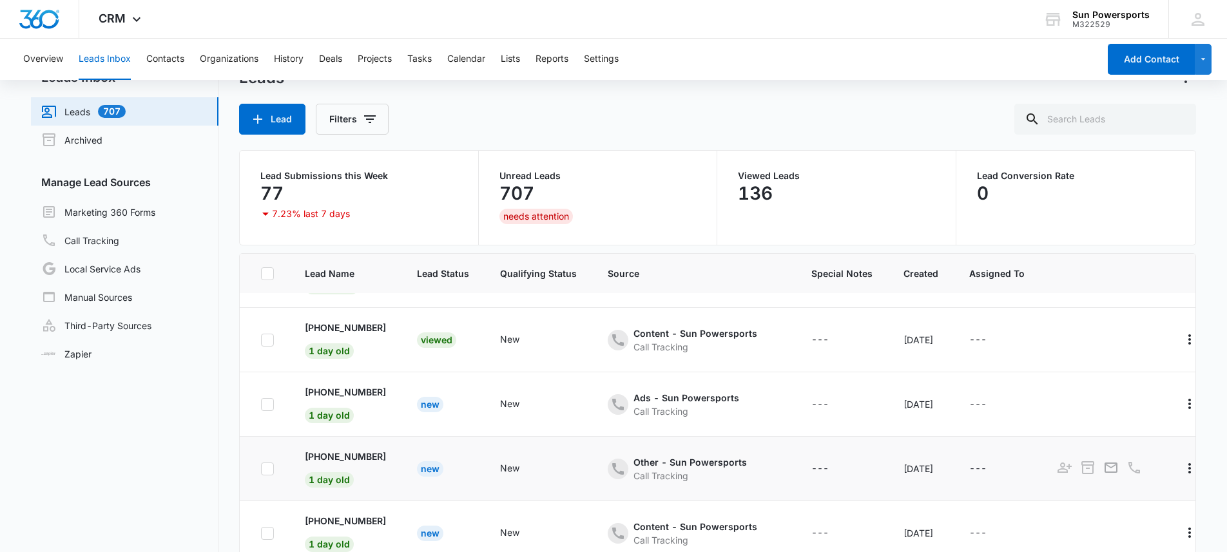
scroll to position [42, 0]
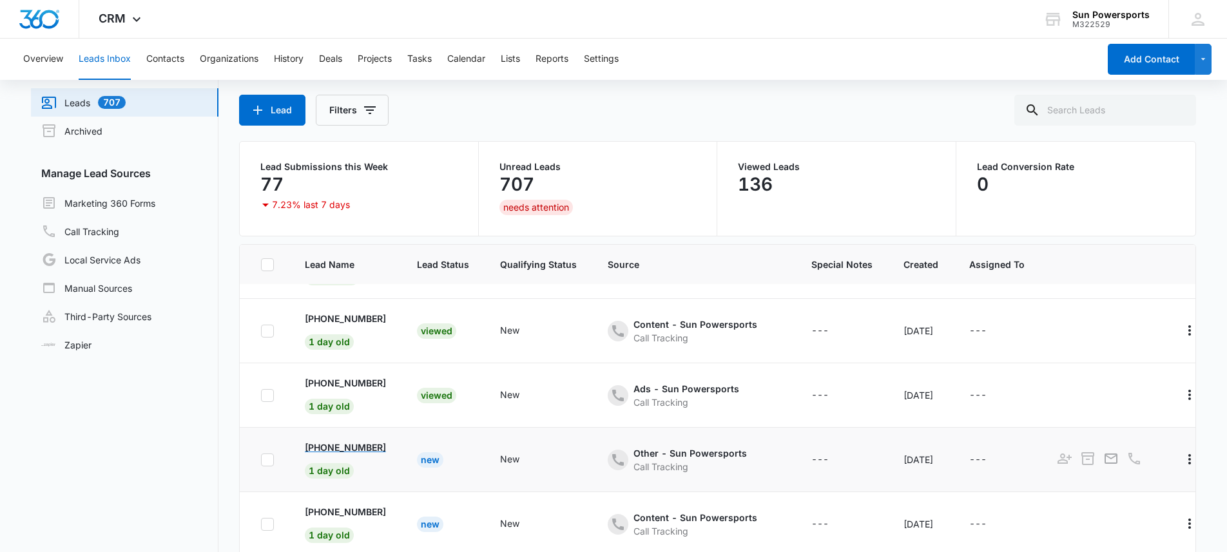
click at [380, 441] on p "[PHONE_NUMBER]" at bounding box center [345, 448] width 81 height 14
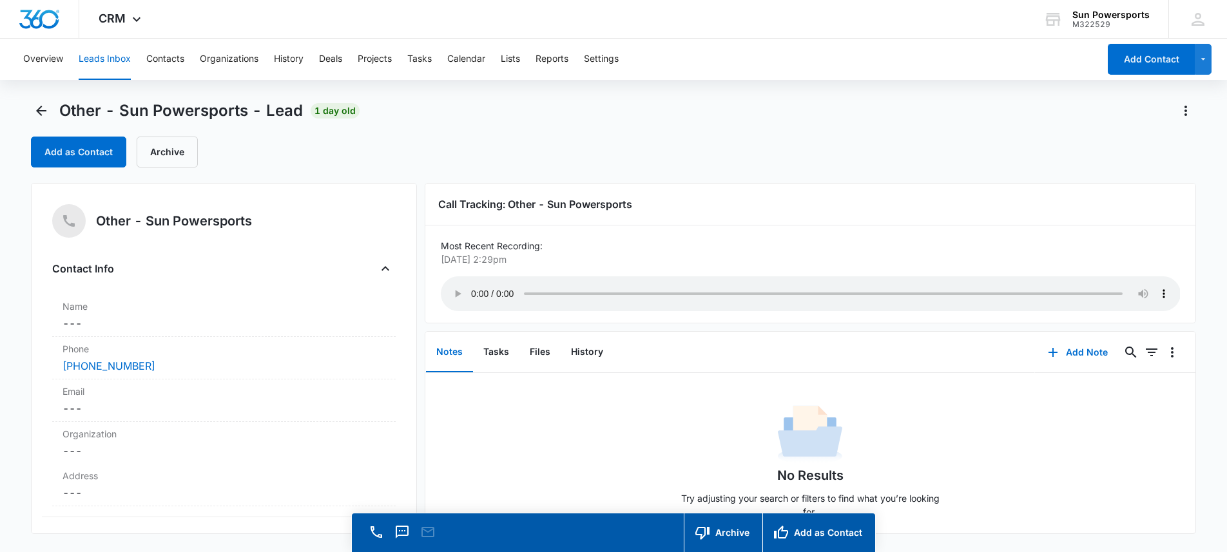
scroll to position [3, 0]
click at [41, 112] on icon "Back" at bounding box center [41, 110] width 15 height 15
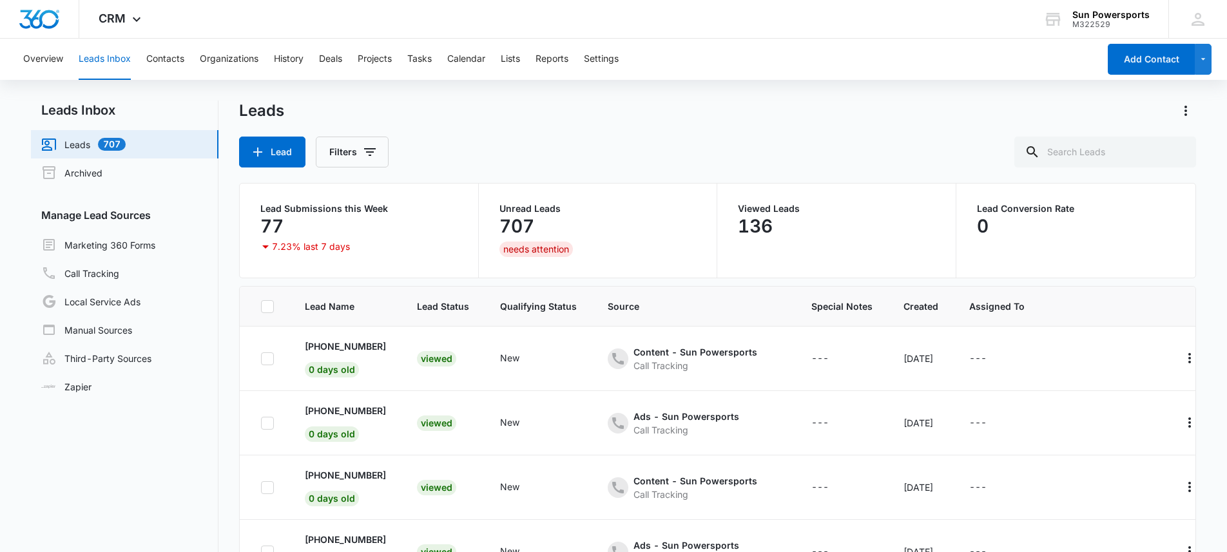
scroll to position [382, 0]
